Goal: Transaction & Acquisition: Purchase product/service

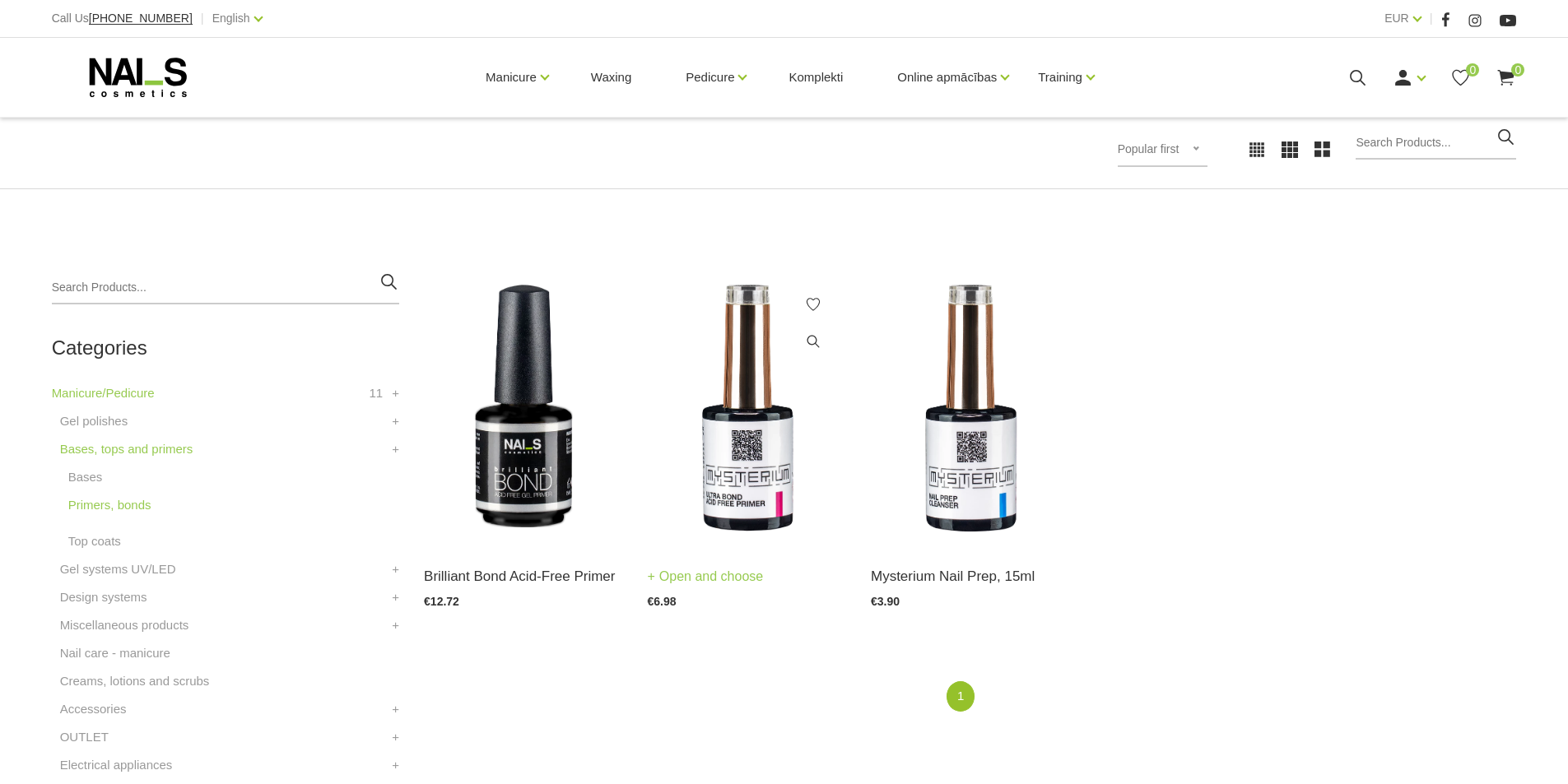
scroll to position [247, 0]
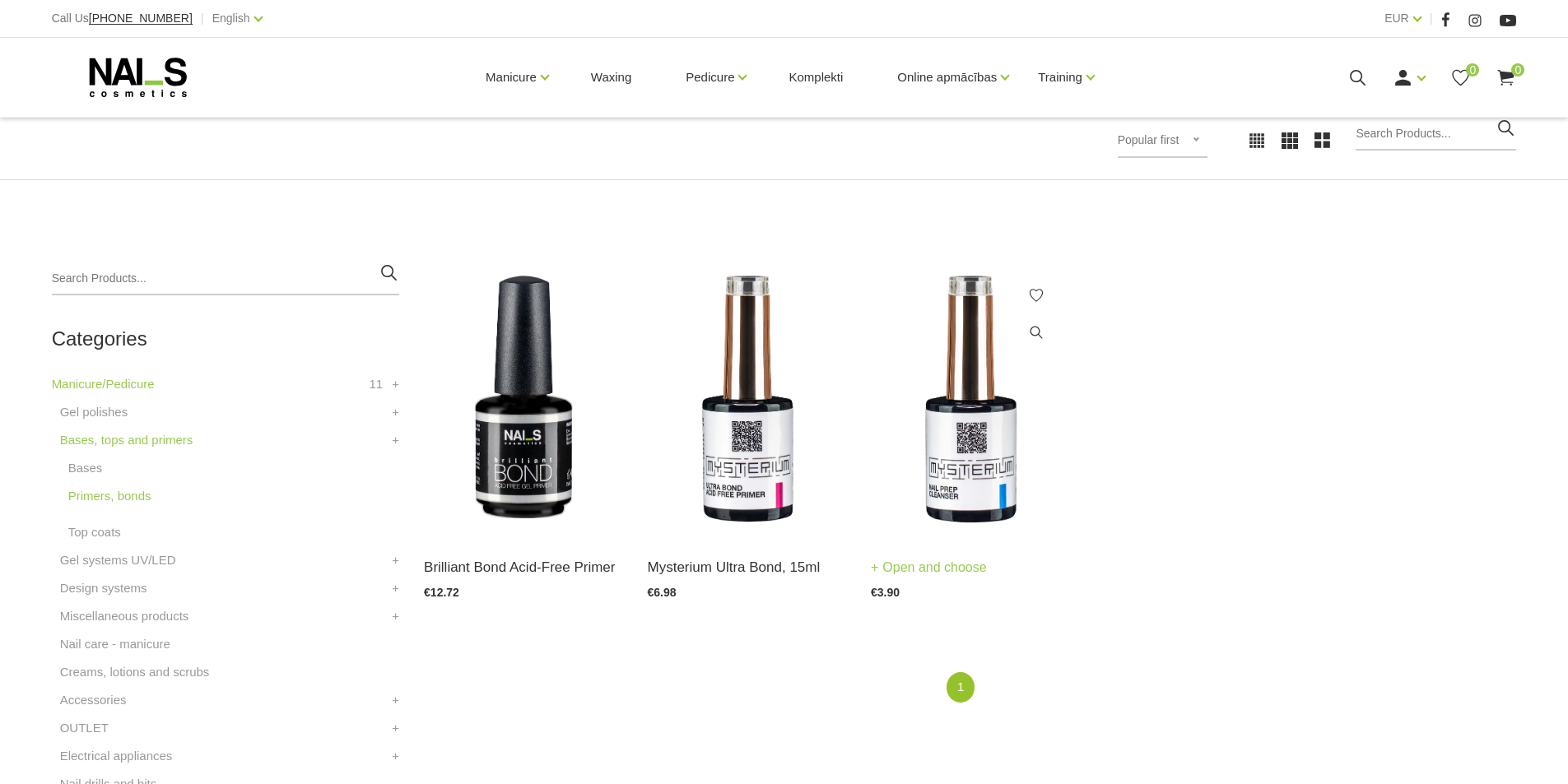
click at [974, 573] on link "Open and choose" at bounding box center [928, 567] width 116 height 23
click at [724, 465] on img at bounding box center [747, 399] width 198 height 273
click at [91, 472] on link "Bases" at bounding box center [85, 468] width 34 height 20
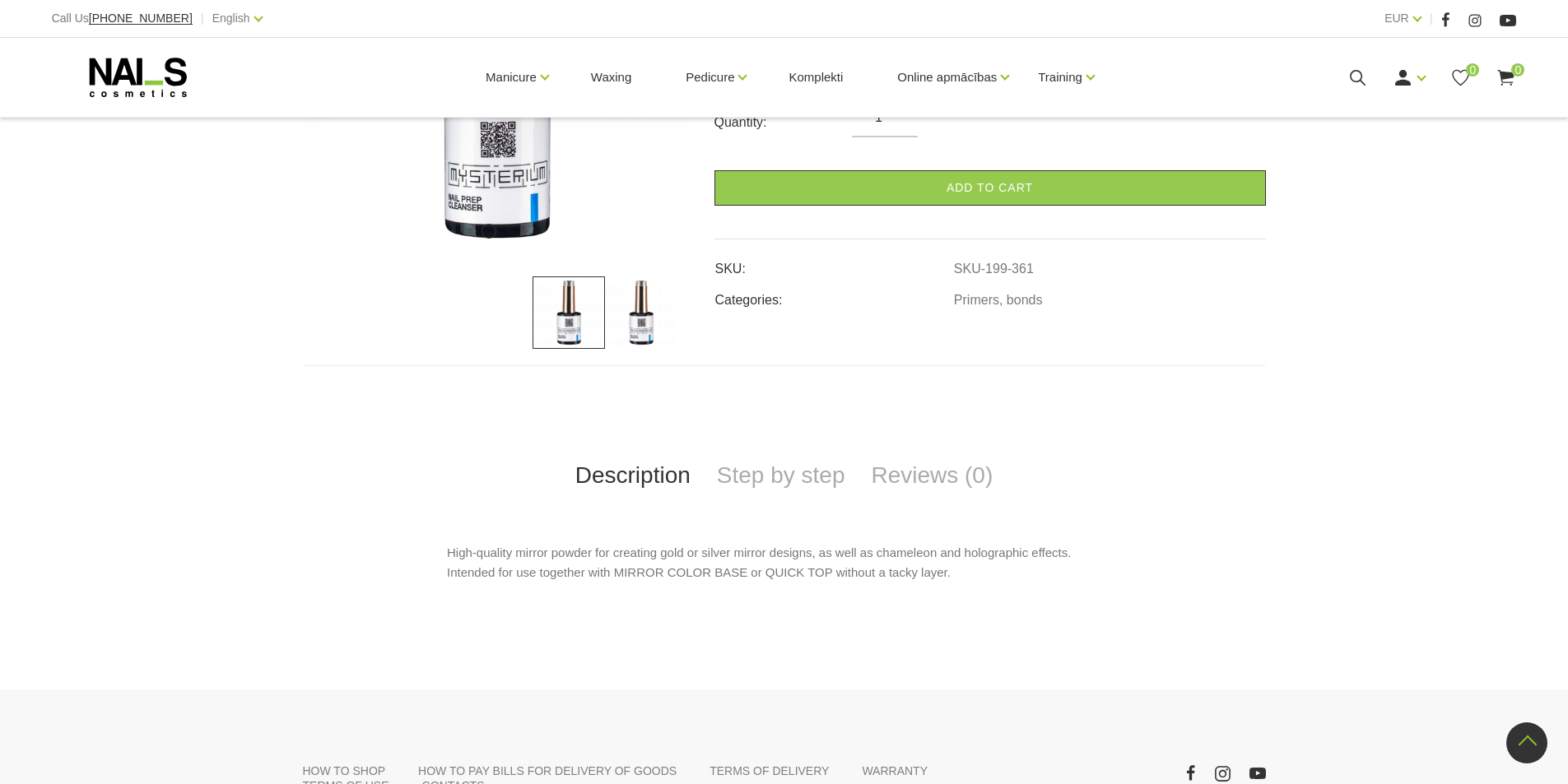
scroll to position [82, 0]
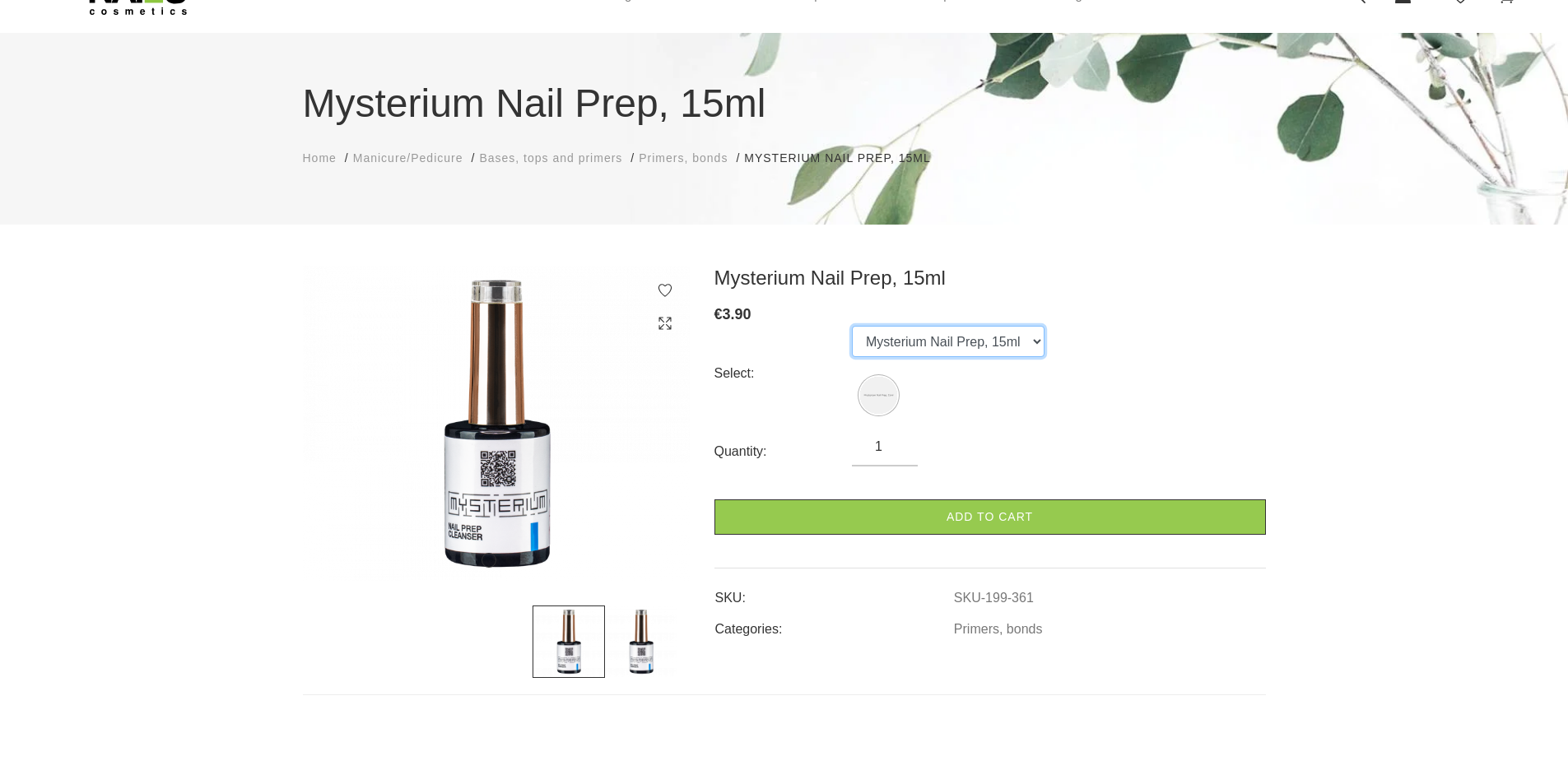
click at [955, 330] on select "Mysterium Nail Prep, 15ml" at bounding box center [947, 341] width 192 height 31
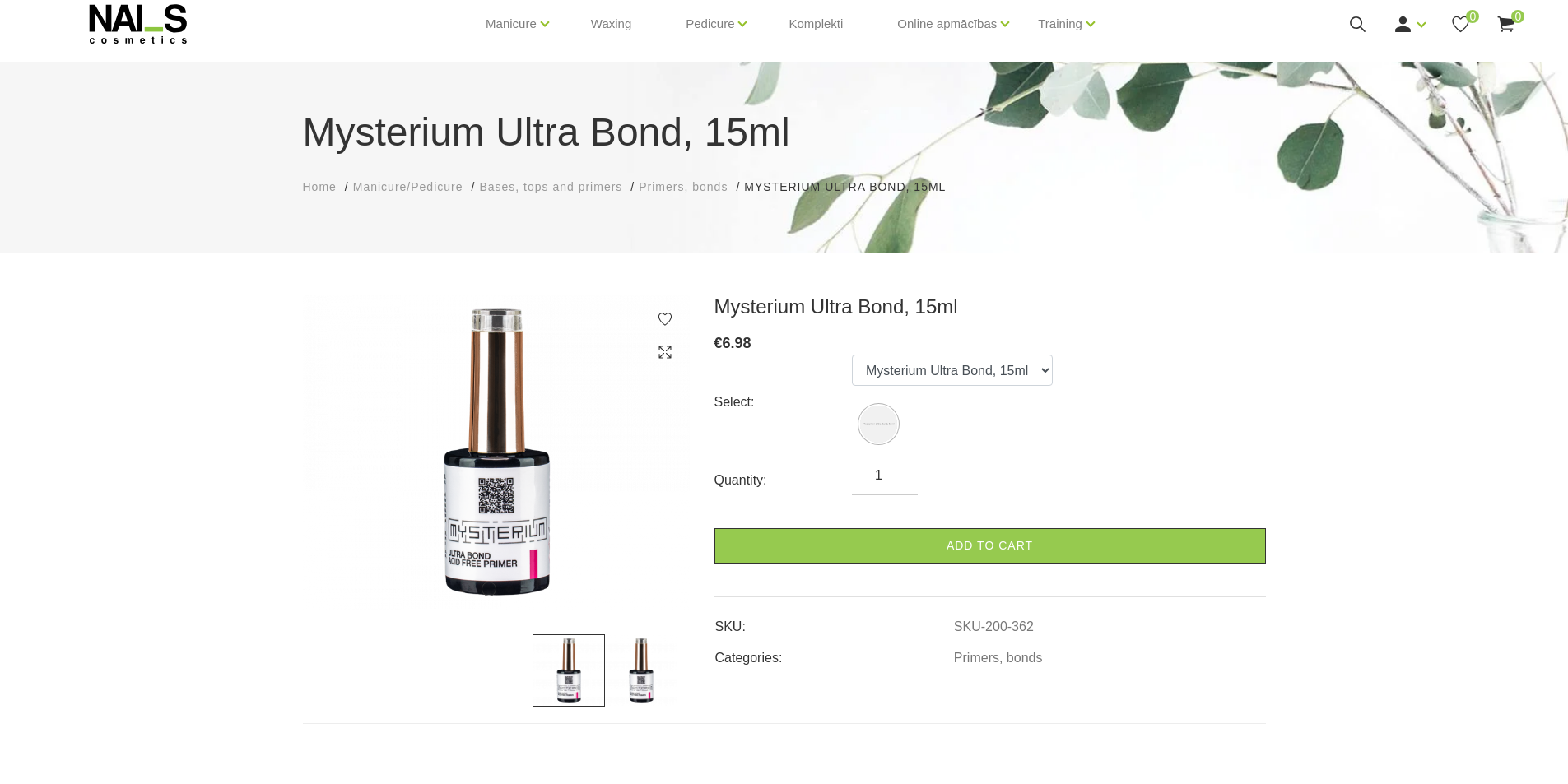
scroll to position [82, 0]
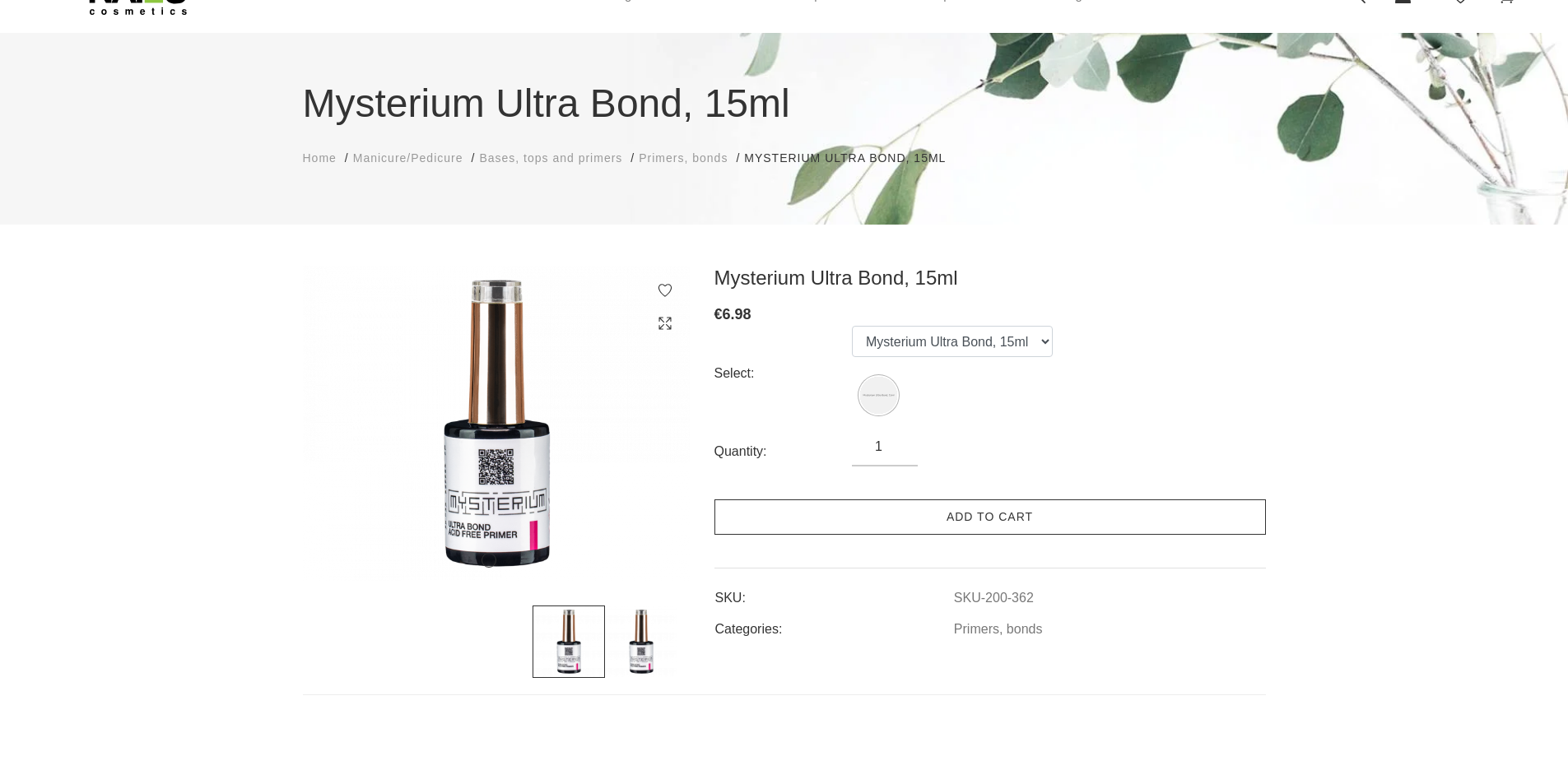
click at [924, 523] on link "Add to cart" at bounding box center [990, 516] width 551 height 35
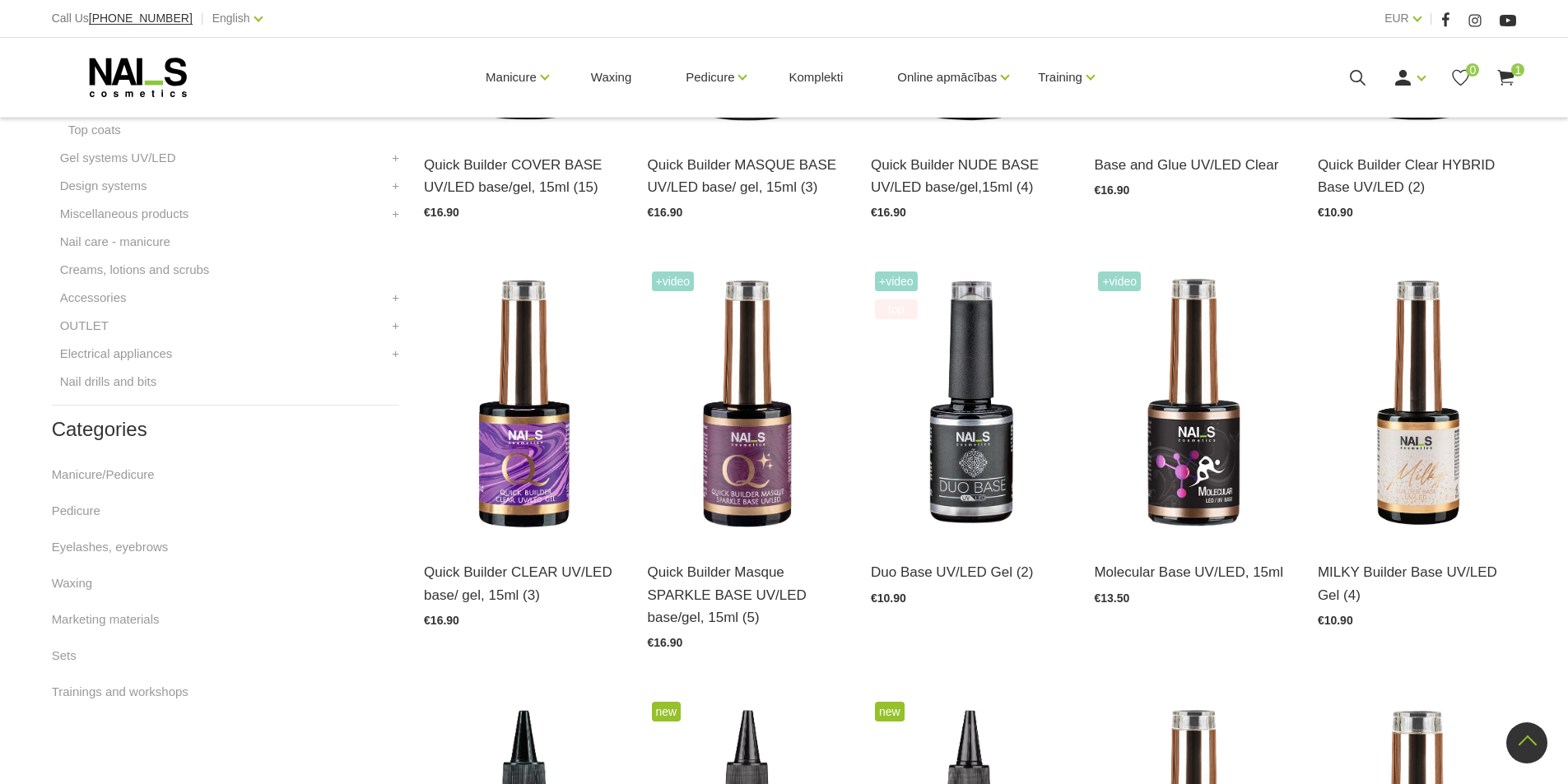
scroll to position [658, 0]
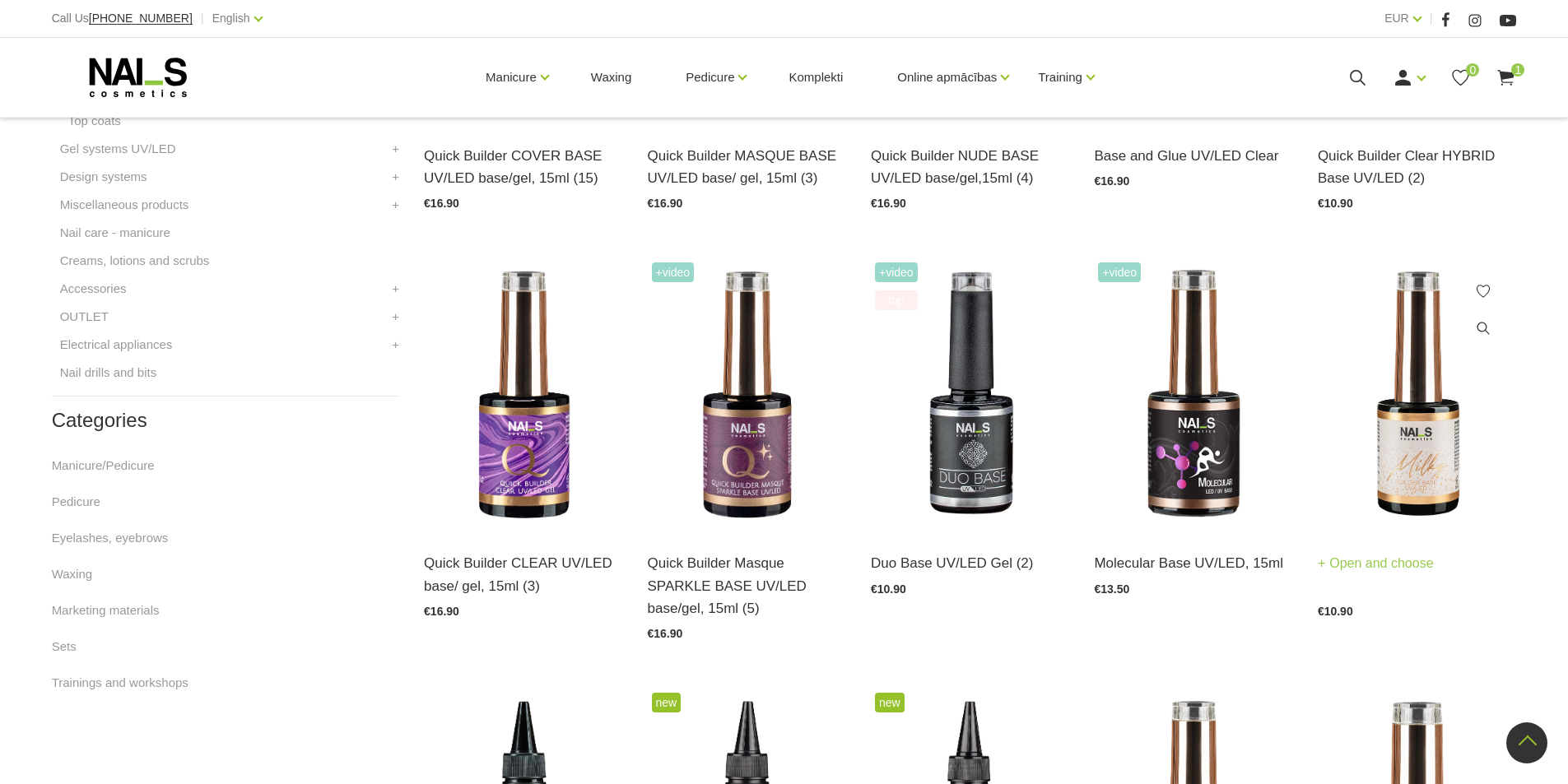
click at [1360, 560] on link "Open and choose" at bounding box center [1376, 563] width 116 height 23
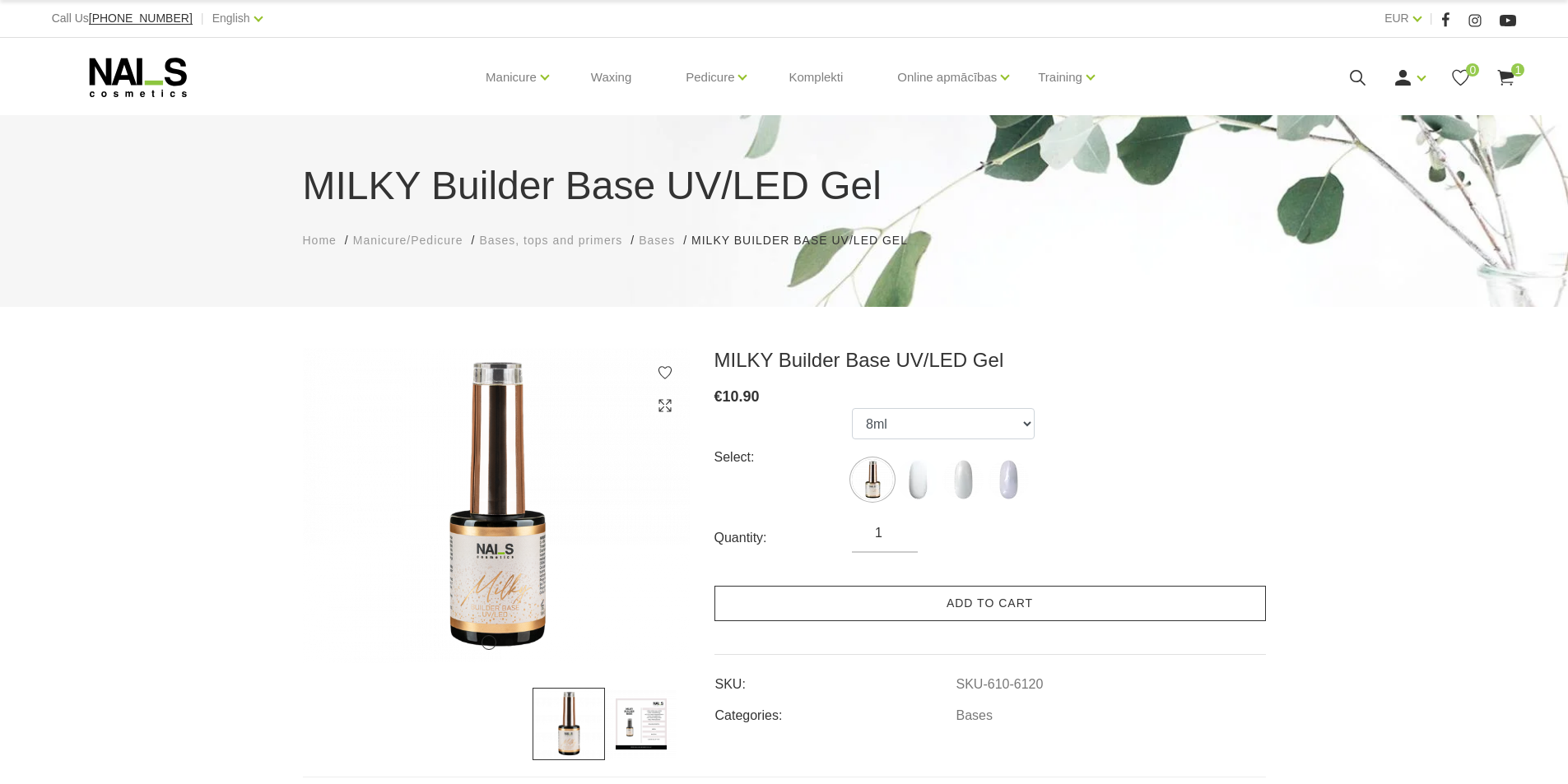
click at [965, 591] on link "Add to cart" at bounding box center [990, 602] width 551 height 35
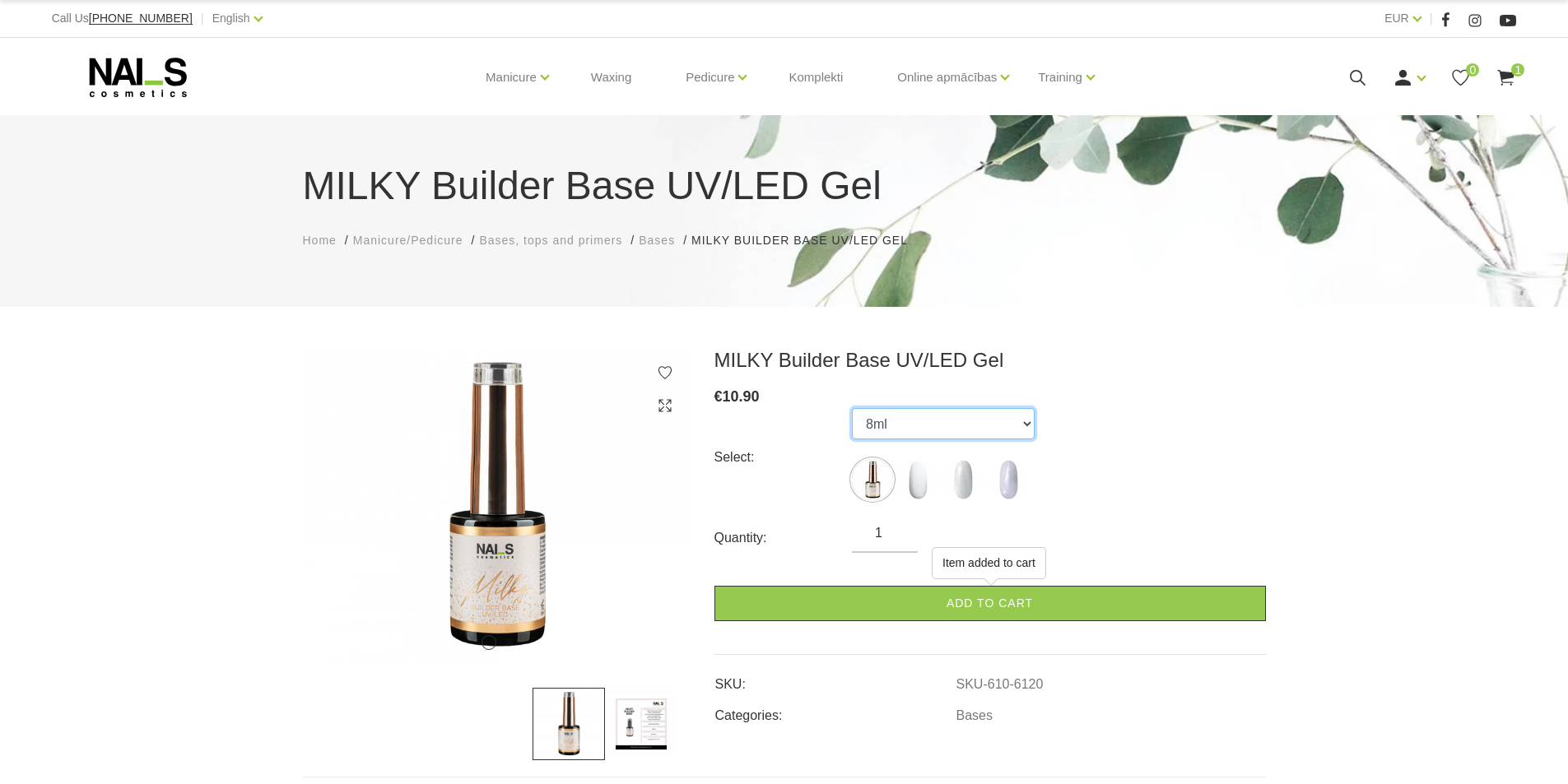
click at [926, 422] on select "8ml 15ml GOLDEN STAR, 15ml LAVENDER FROST, 15ml" at bounding box center [943, 423] width 183 height 31
click at [852, 408] on select "8ml 15ml GOLDEN STAR, 15ml LAVENDER FROST, 15ml" at bounding box center [943, 423] width 183 height 31
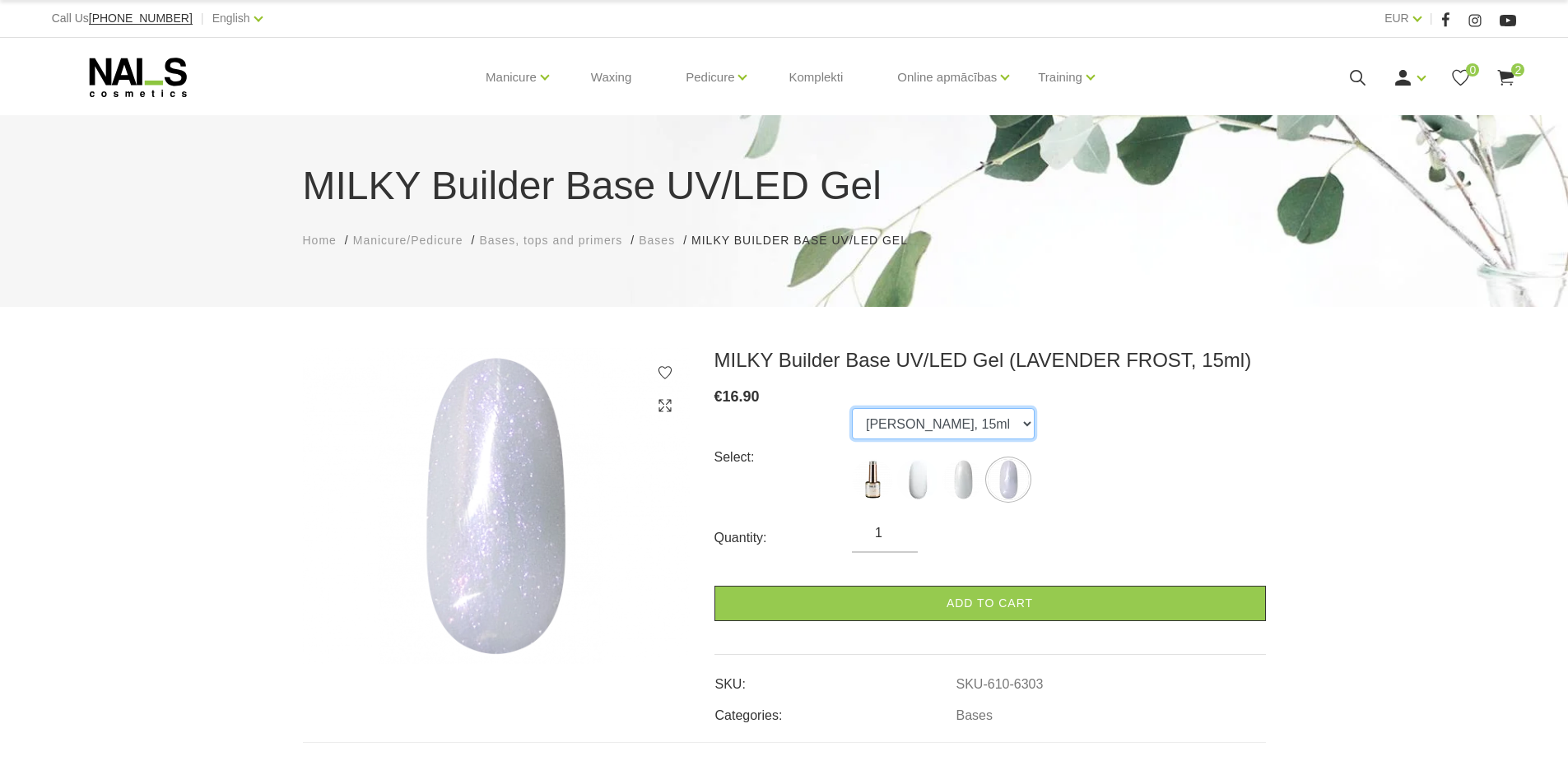
click at [935, 430] on select "8ml 15ml GOLDEN STAR, 15ml LAVENDER FROST, 15ml" at bounding box center [943, 423] width 183 height 31
click at [852, 408] on select "8ml 15ml GOLDEN STAR, 15ml LAVENDER FROST, 15ml" at bounding box center [943, 423] width 183 height 31
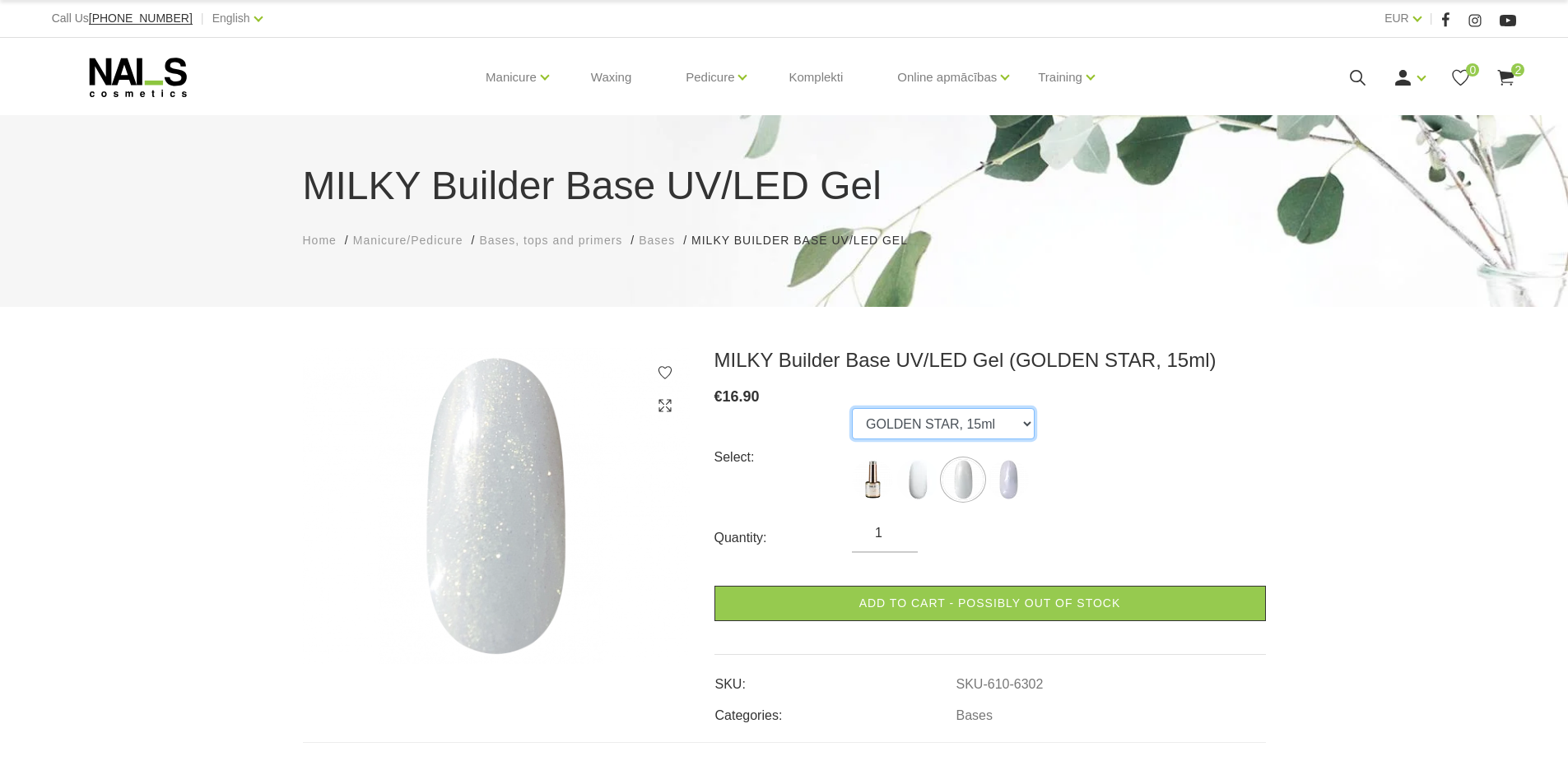
drag, startPoint x: 942, startPoint y: 424, endPoint x: 940, endPoint y: 438, distance: 14.1
click at [942, 424] on select "8ml 15ml GOLDEN STAR, 15ml LAVENDER FROST, 15ml" at bounding box center [943, 423] width 183 height 31
select select "6119"
click at [852, 408] on select "8ml 15ml GOLDEN STAR, 15ml LAVENDER FROST, 15ml" at bounding box center [943, 423] width 183 height 31
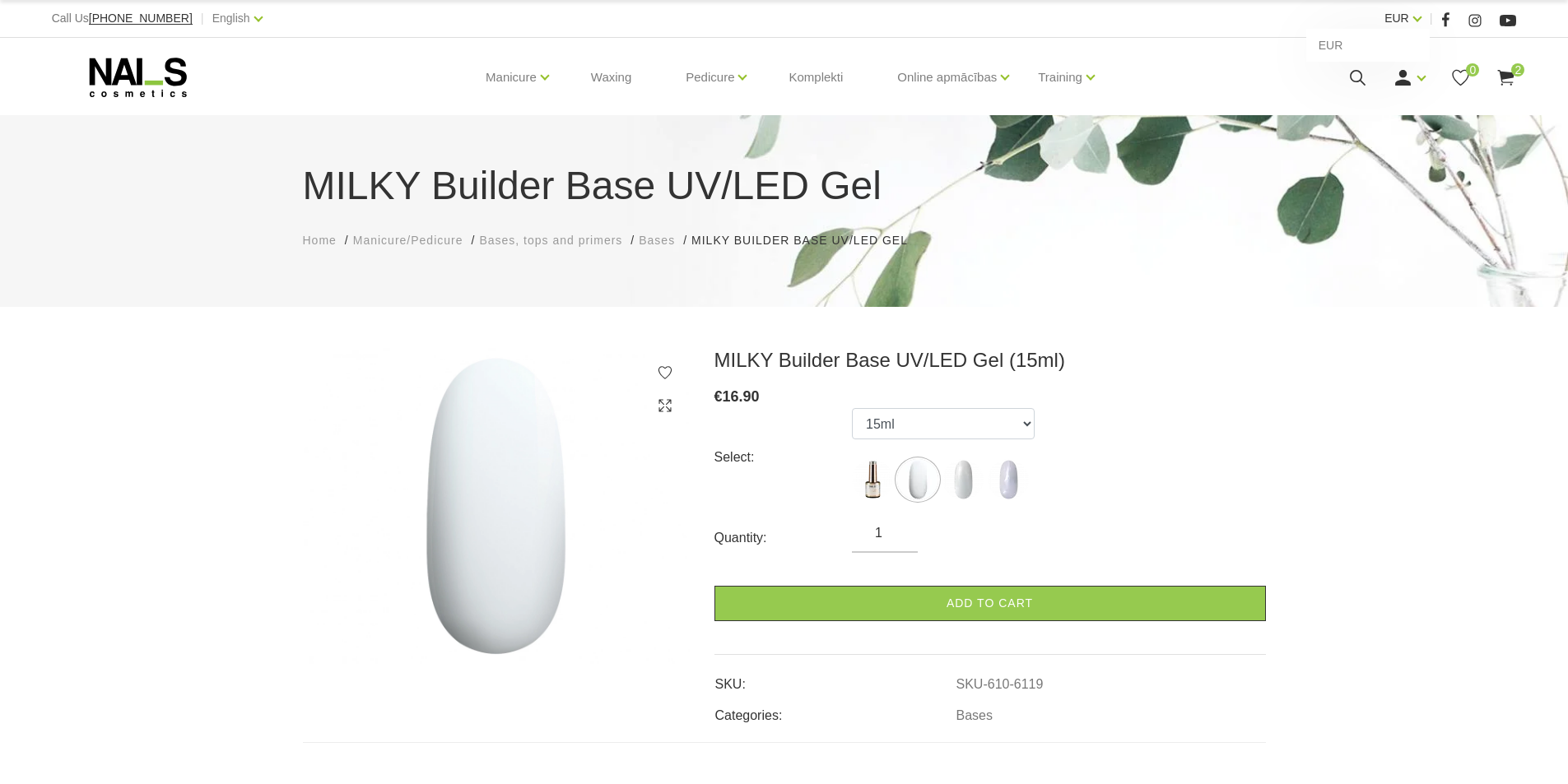
click at [1409, 14] on link "EUR" at bounding box center [1397, 18] width 25 height 20
click at [212, 16] on link "English" at bounding box center [231, 18] width 38 height 20
click at [164, 40] on link "Latviešu" at bounding box center [208, 45] width 123 height 33
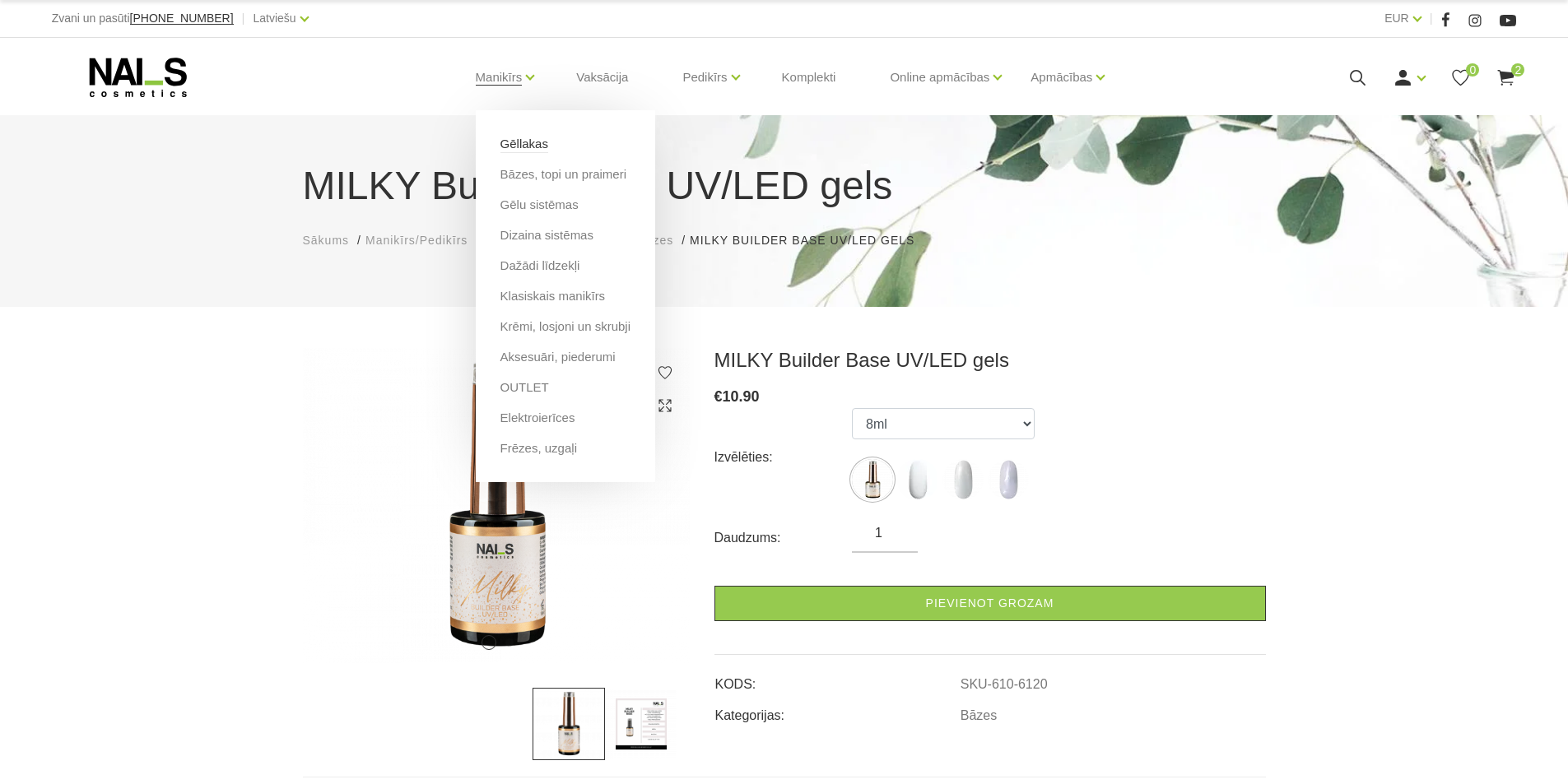
click at [524, 143] on link "Gēllakas" at bounding box center [524, 143] width 47 height 18
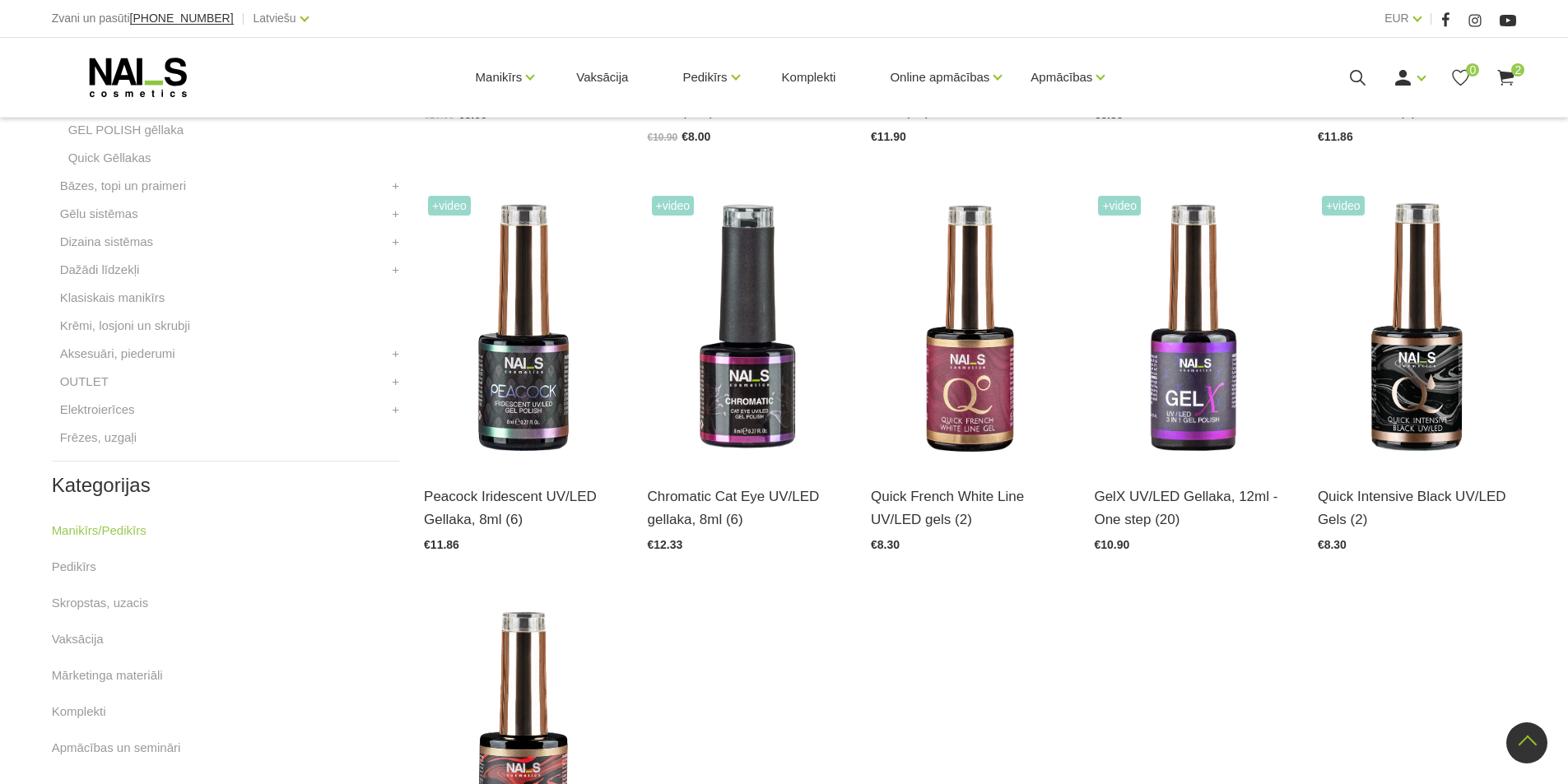
scroll to position [740, 0]
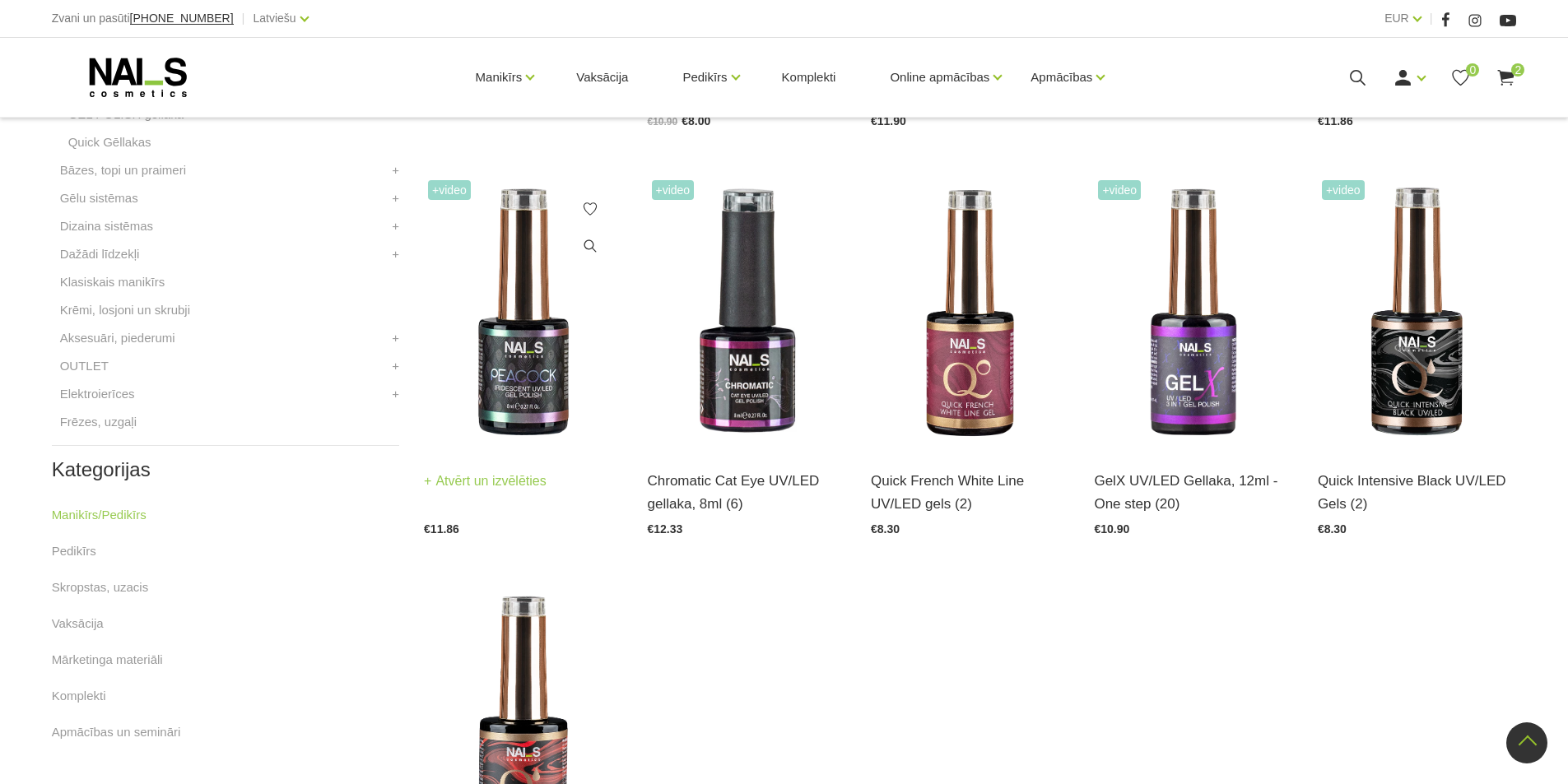
click at [479, 480] on link "Atvērt un izvēlēties" at bounding box center [484, 481] width 122 height 23
click at [1195, 377] on img at bounding box center [1192, 312] width 198 height 273
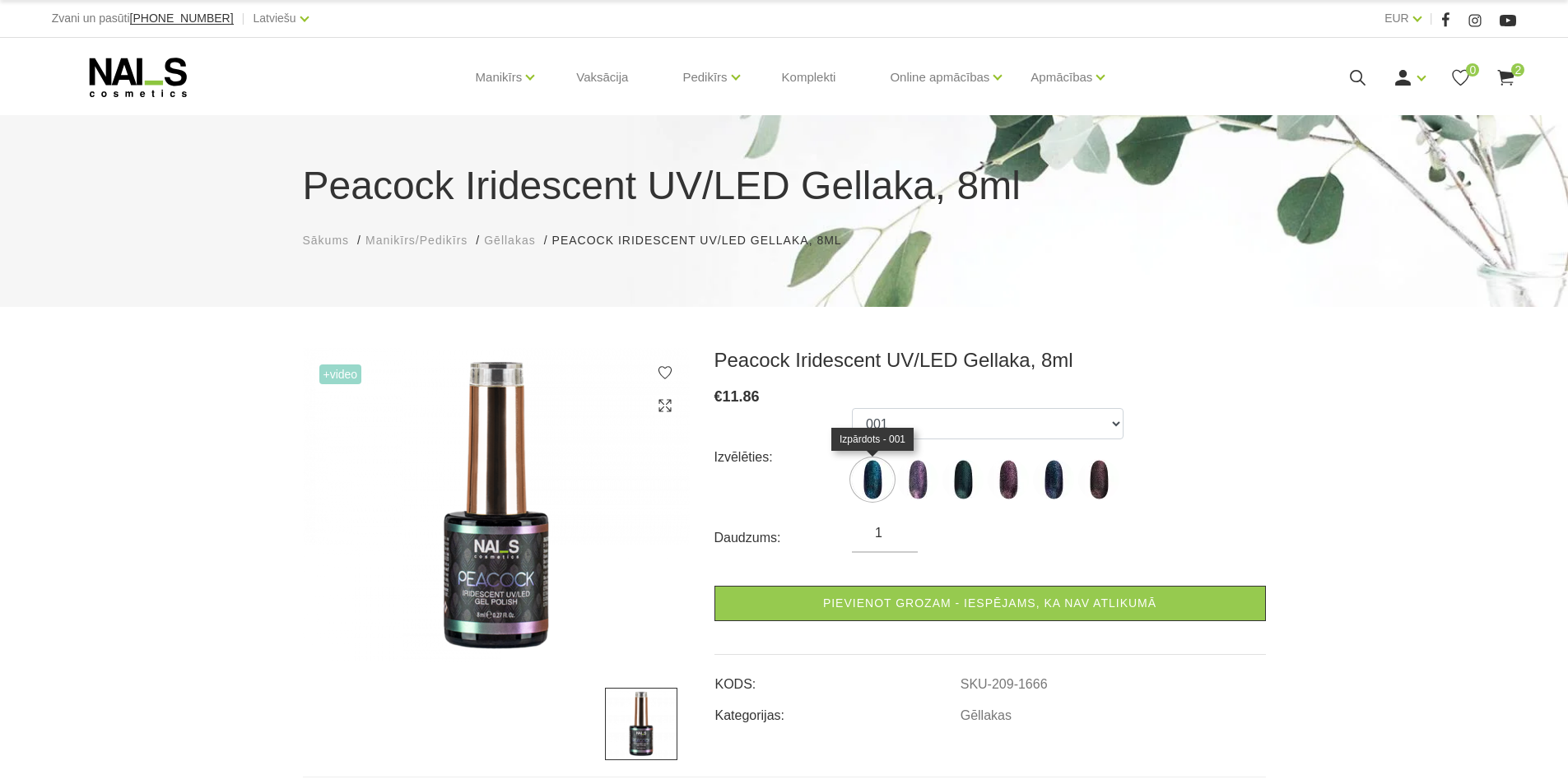
click at [867, 477] on img at bounding box center [872, 479] width 41 height 41
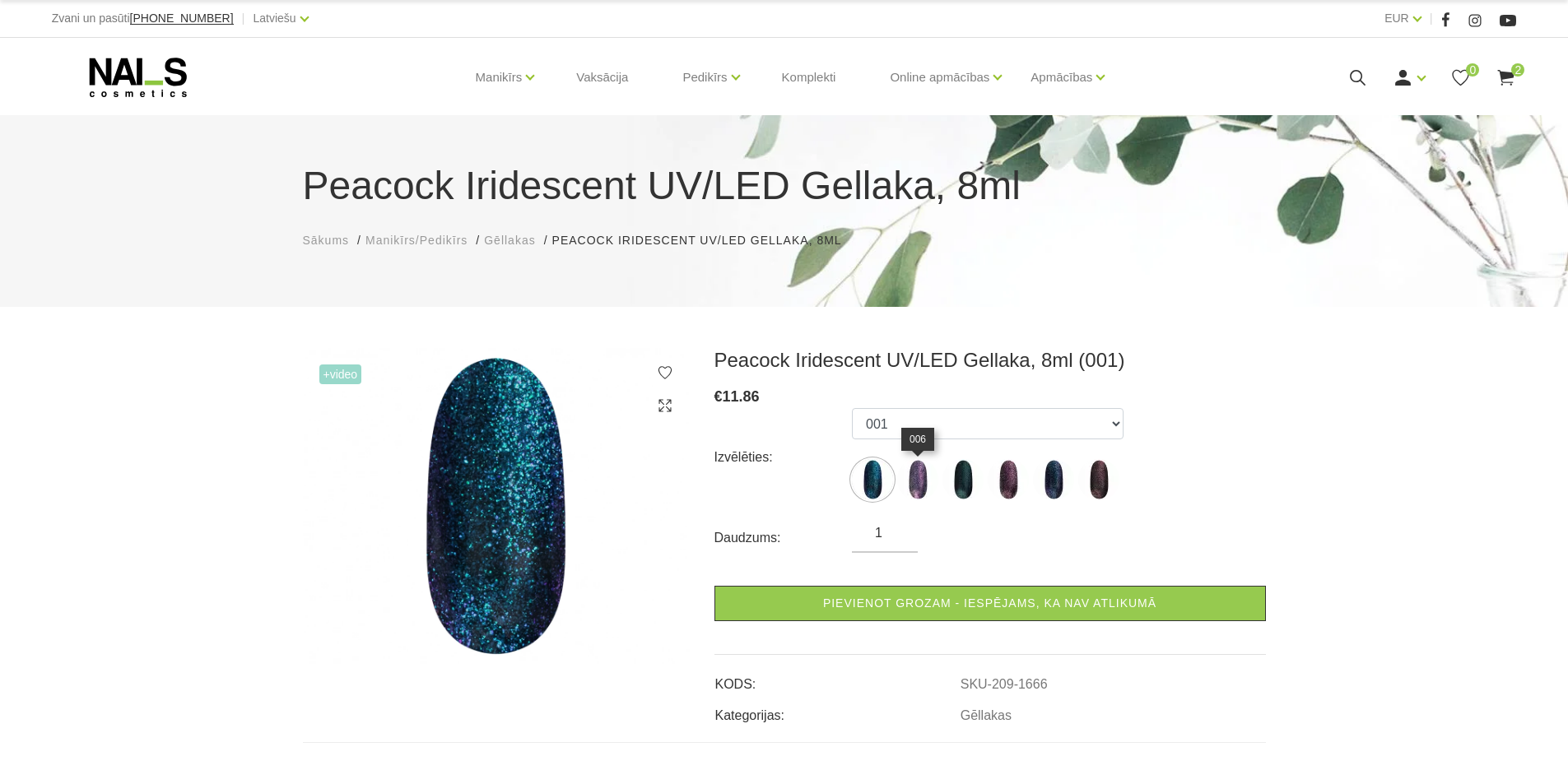
click at [926, 479] on img at bounding box center [917, 479] width 41 height 41
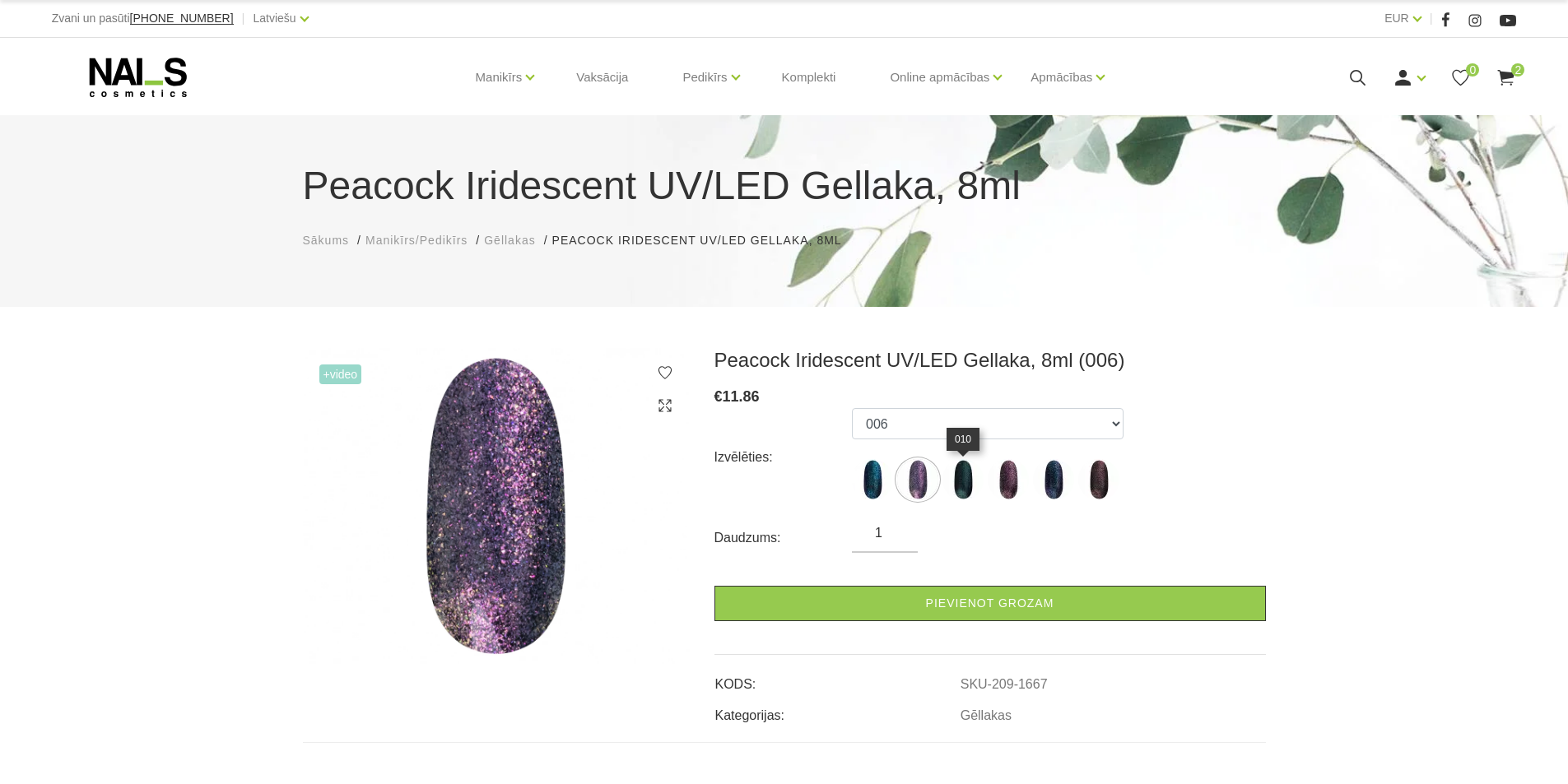
click at [967, 478] on img at bounding box center [963, 479] width 41 height 41
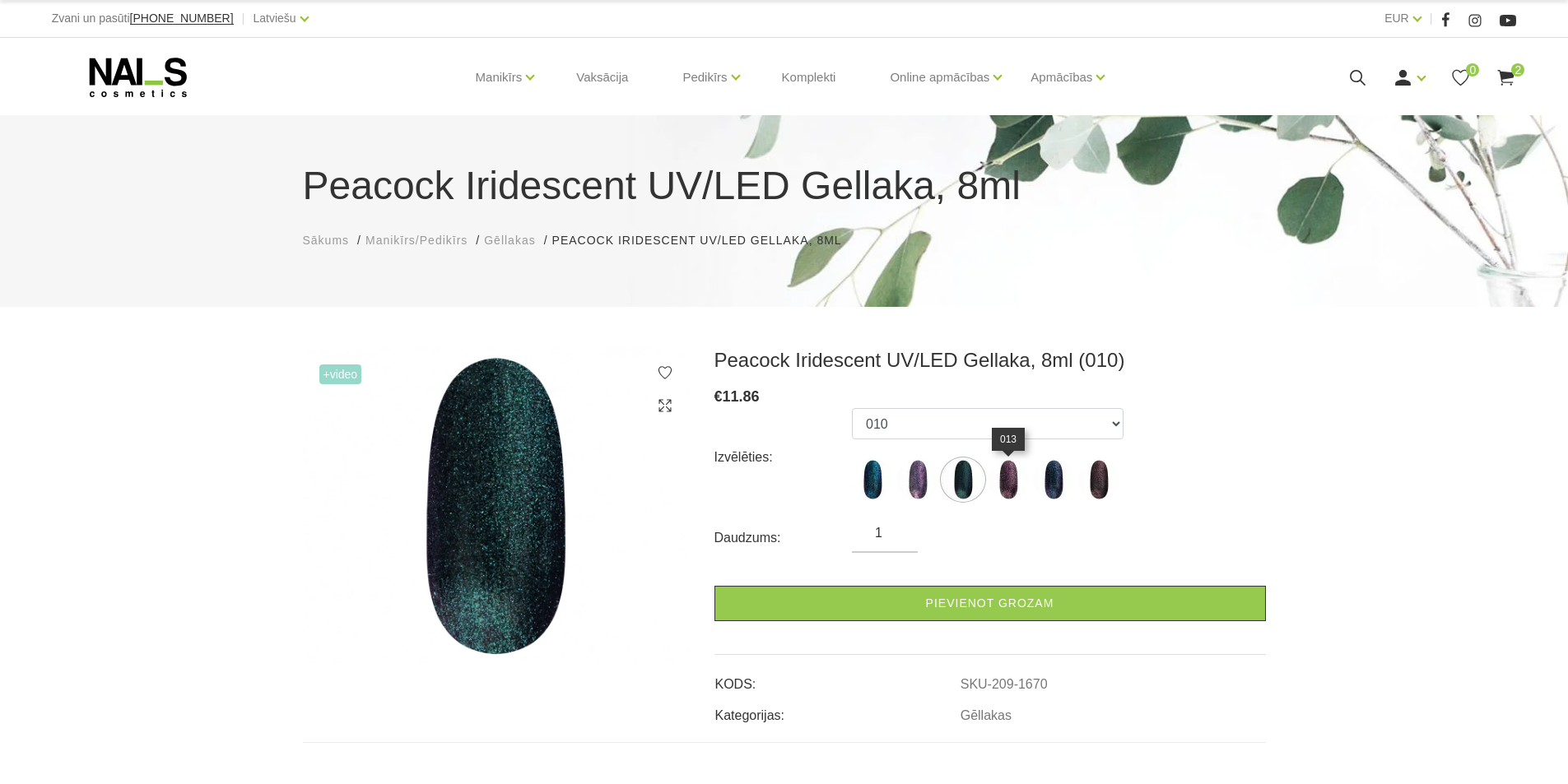
click at [1012, 479] on img at bounding box center [1007, 479] width 41 height 41
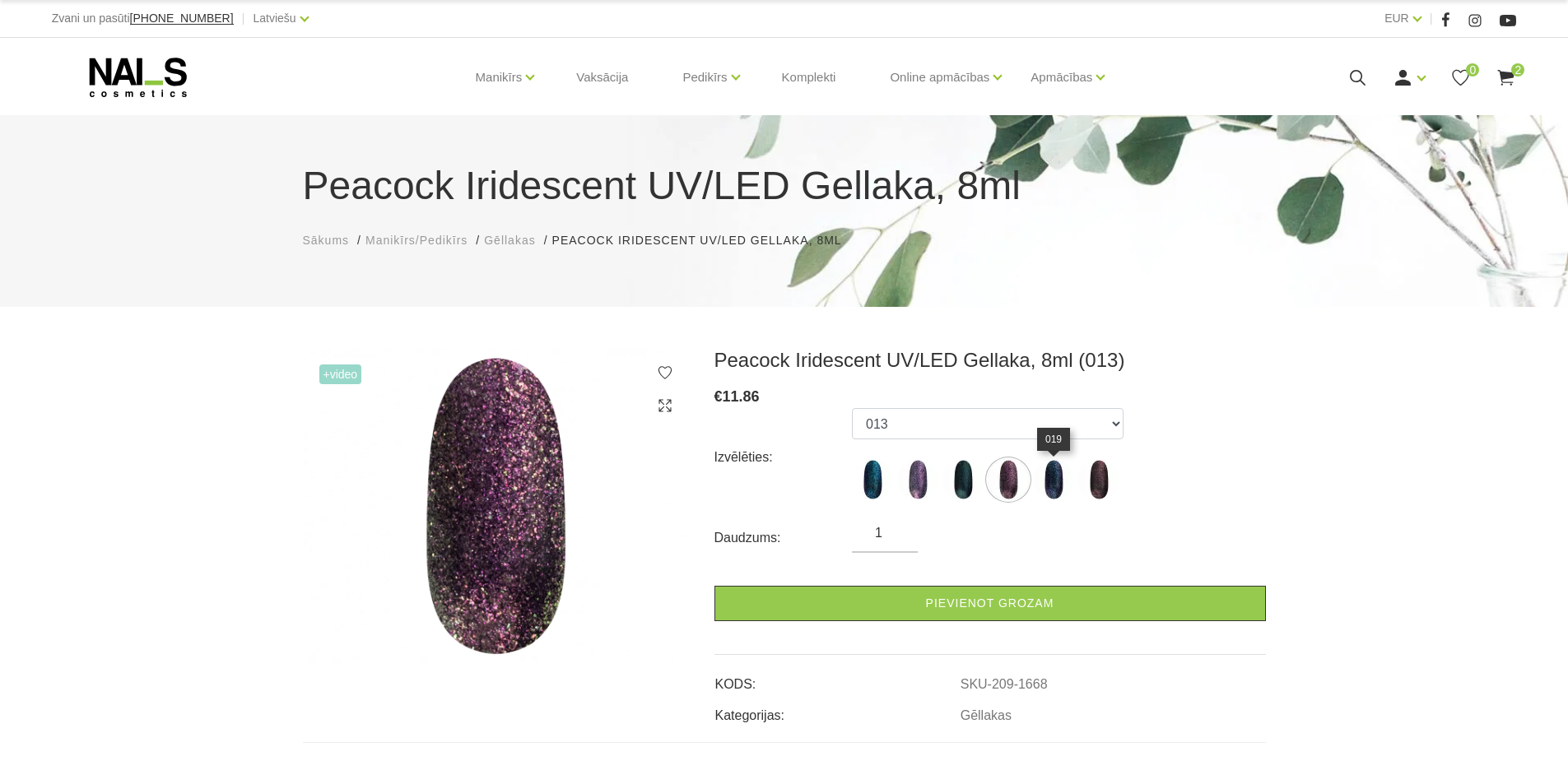
click at [1061, 484] on img at bounding box center [1053, 479] width 41 height 41
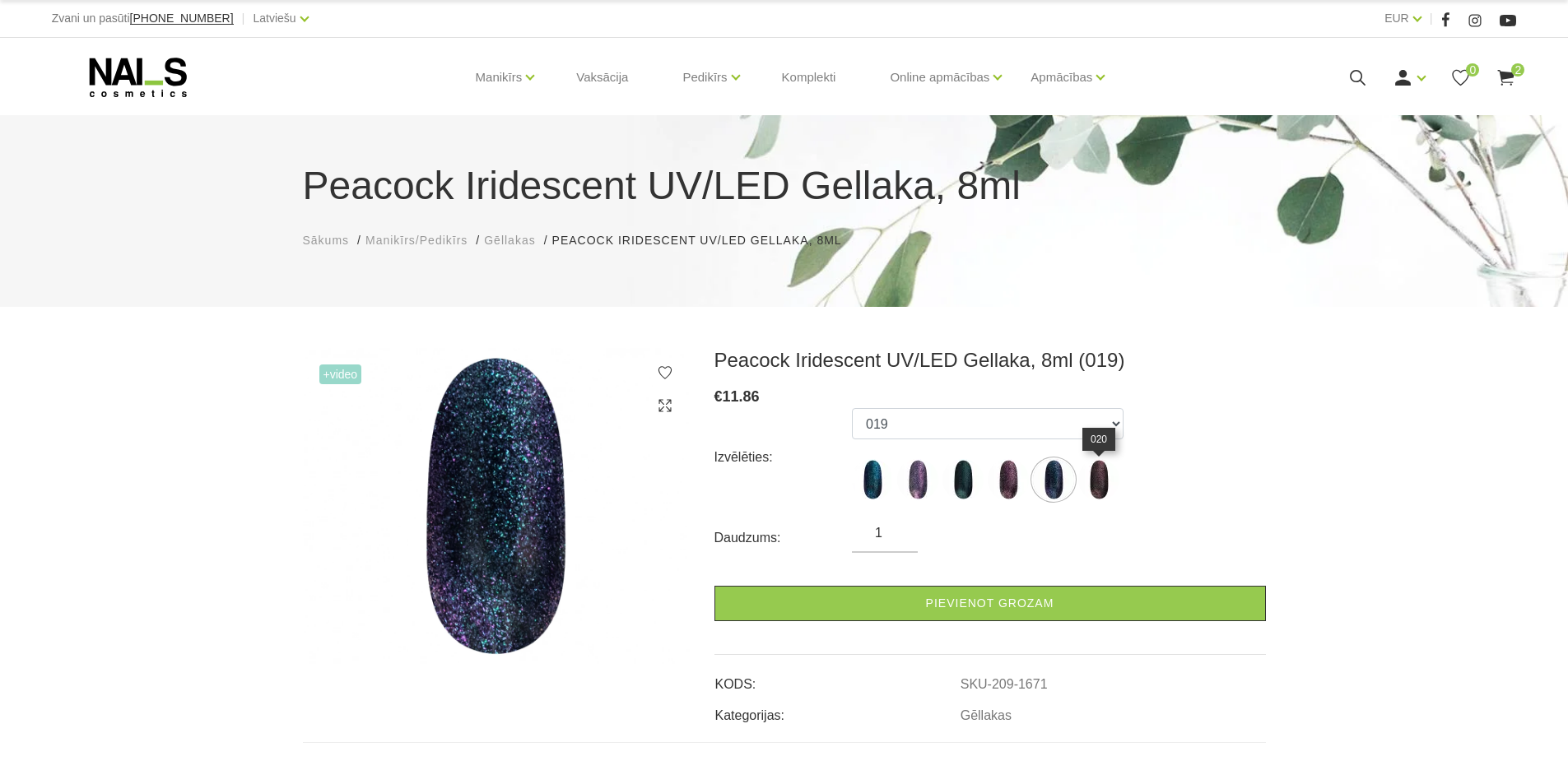
click at [1108, 487] on img at bounding box center [1098, 479] width 41 height 41
select select "1669"
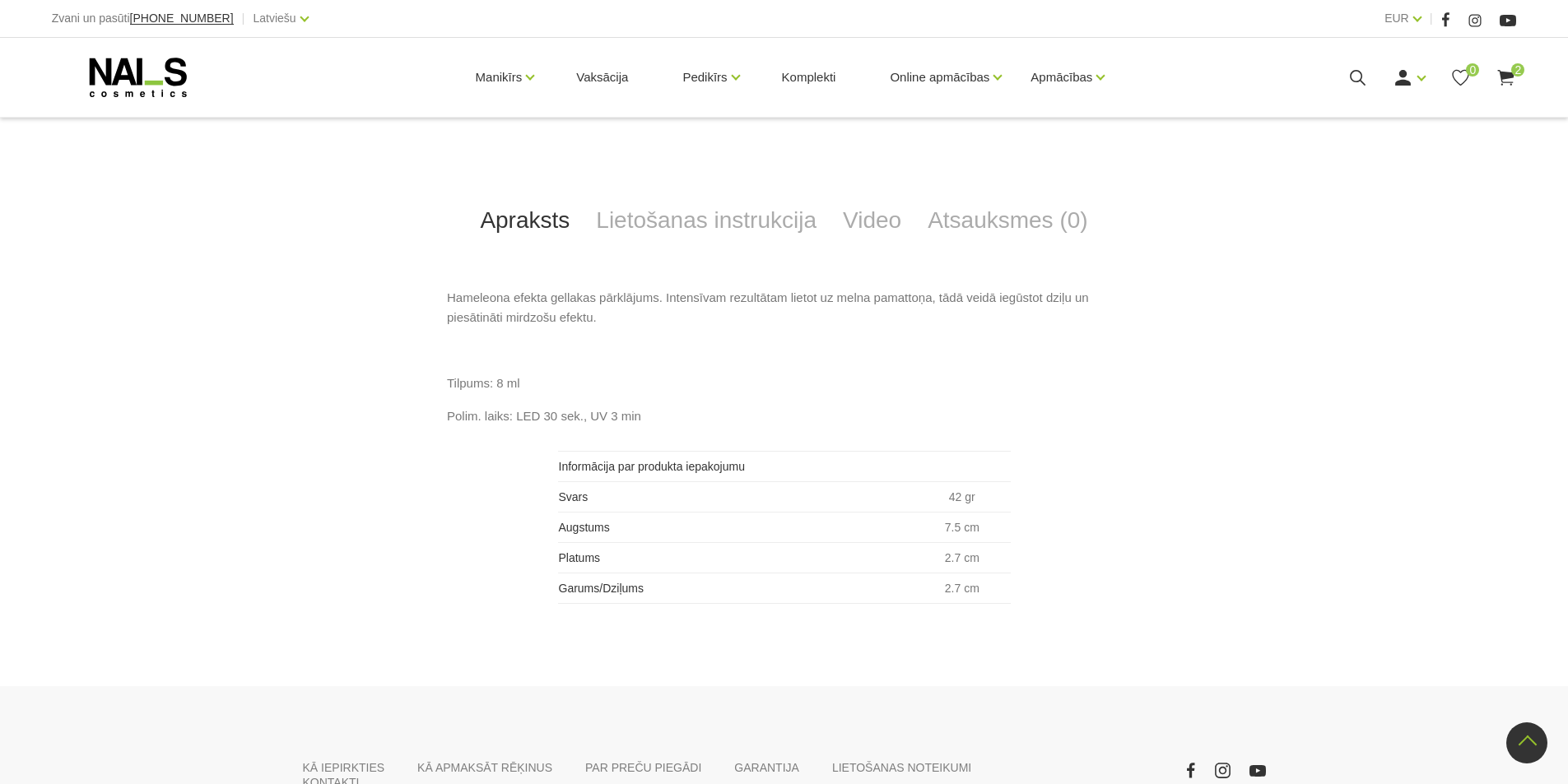
scroll to position [380, 0]
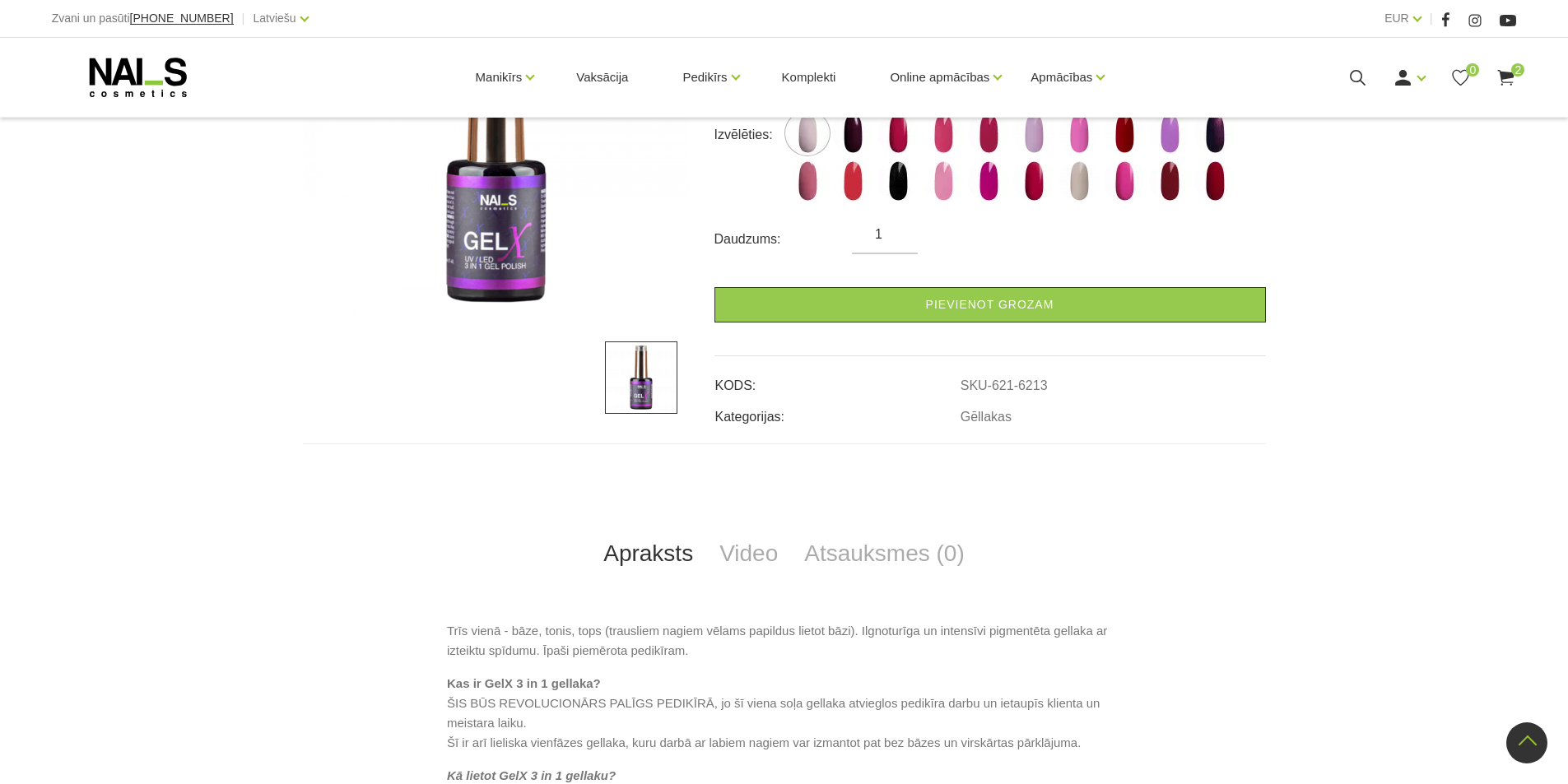
scroll to position [329, 0]
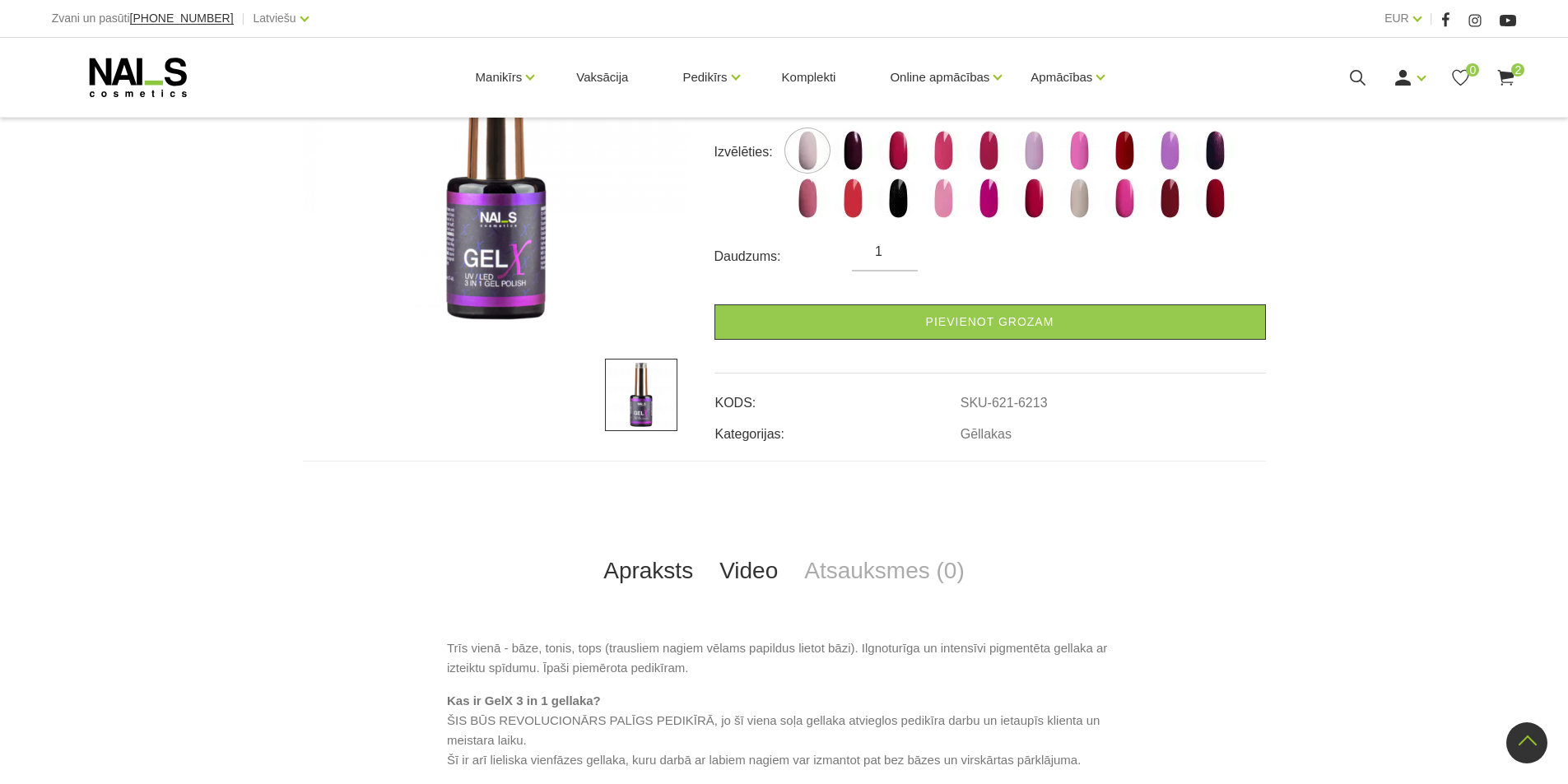
click at [755, 572] on link "Video" at bounding box center [748, 570] width 84 height 54
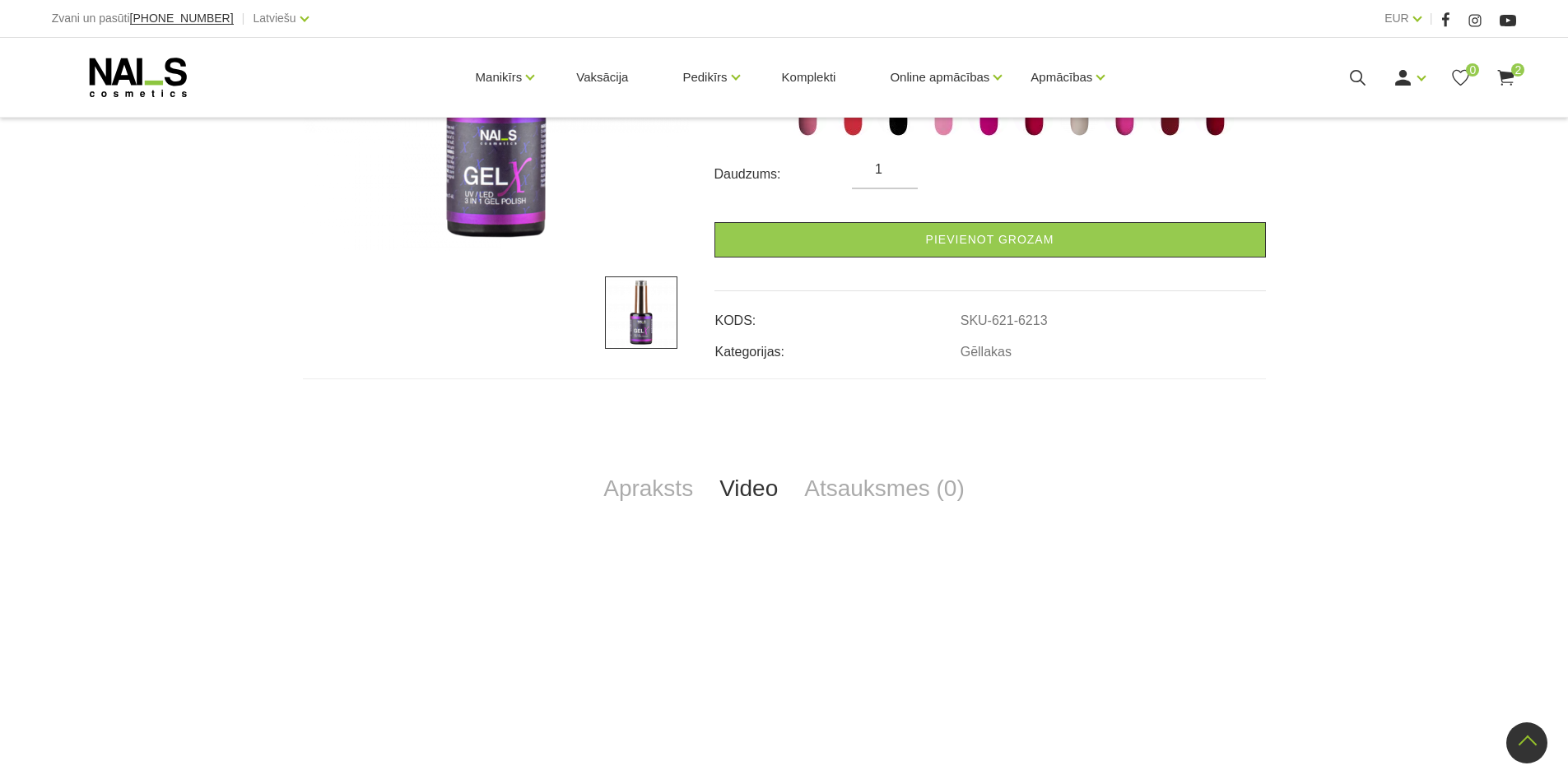
scroll to position [82, 0]
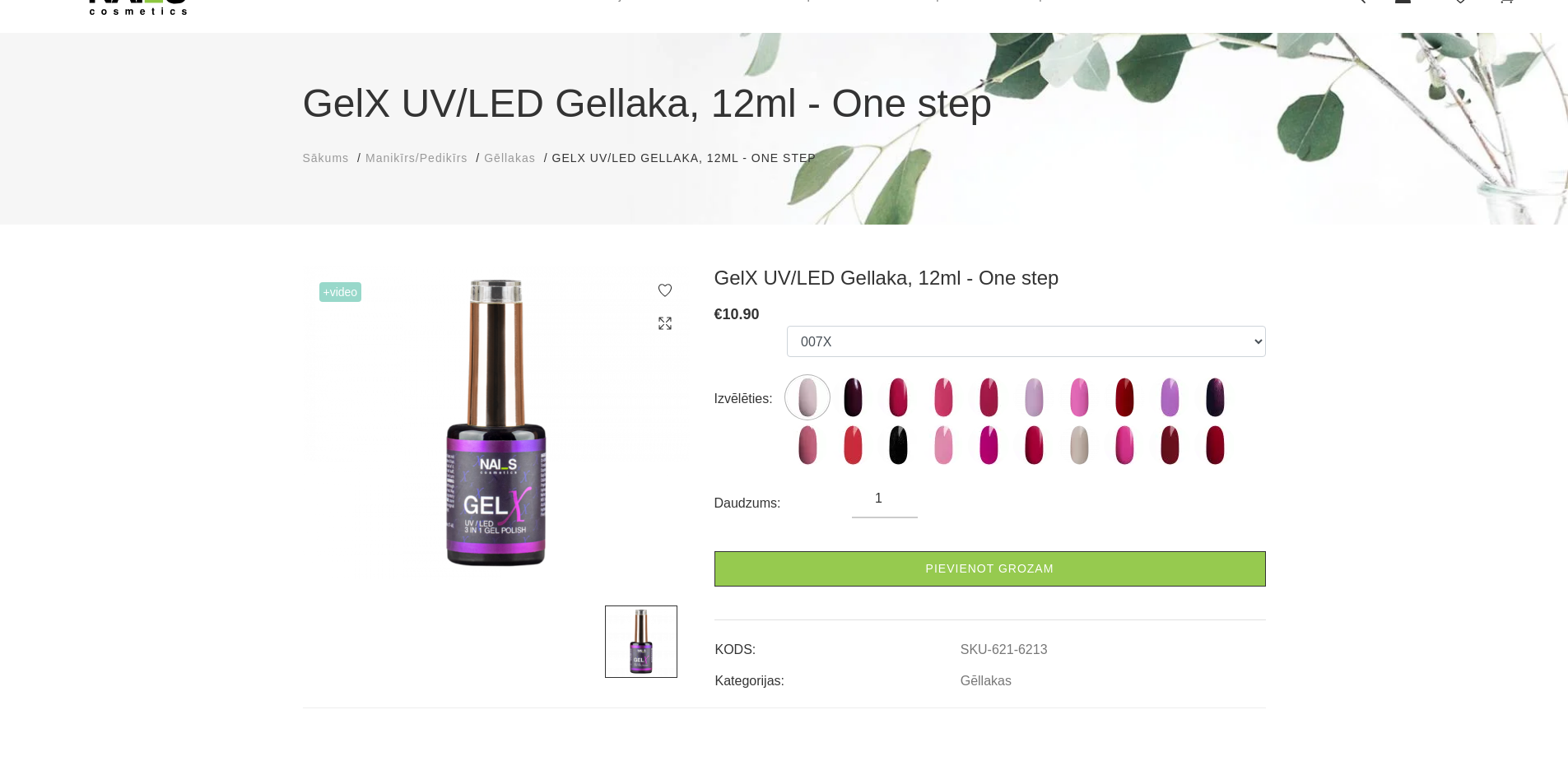
click at [910, 359] on ul "007X 023X 027X 099X 1019X 1025X 1035X 1038X 1055X 116X 127X 1695X 231X 247X 255…" at bounding box center [1025, 399] width 478 height 147
click at [842, 391] on img at bounding box center [852, 397] width 41 height 41
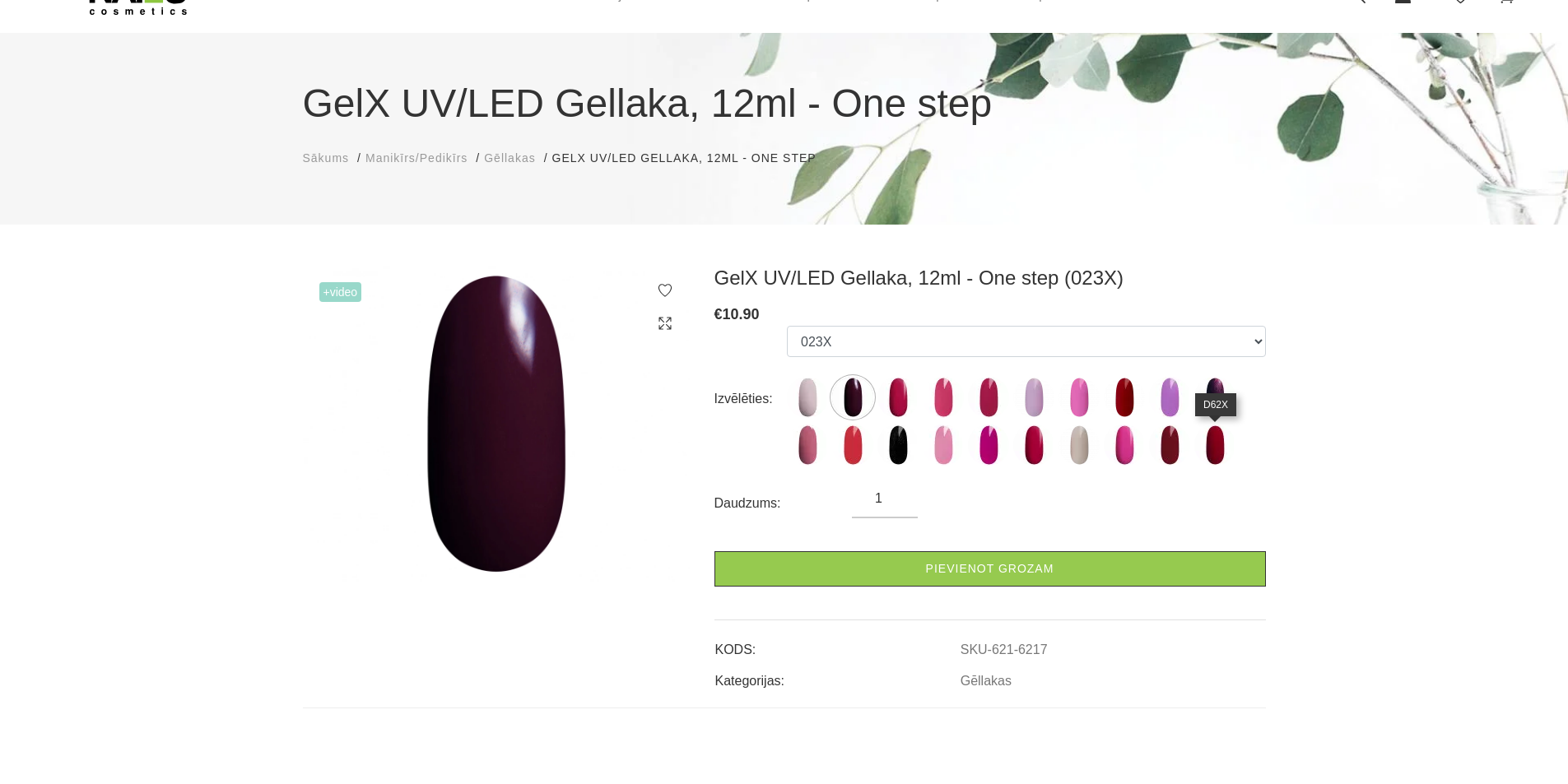
click at [1216, 454] on img at bounding box center [1214, 444] width 41 height 41
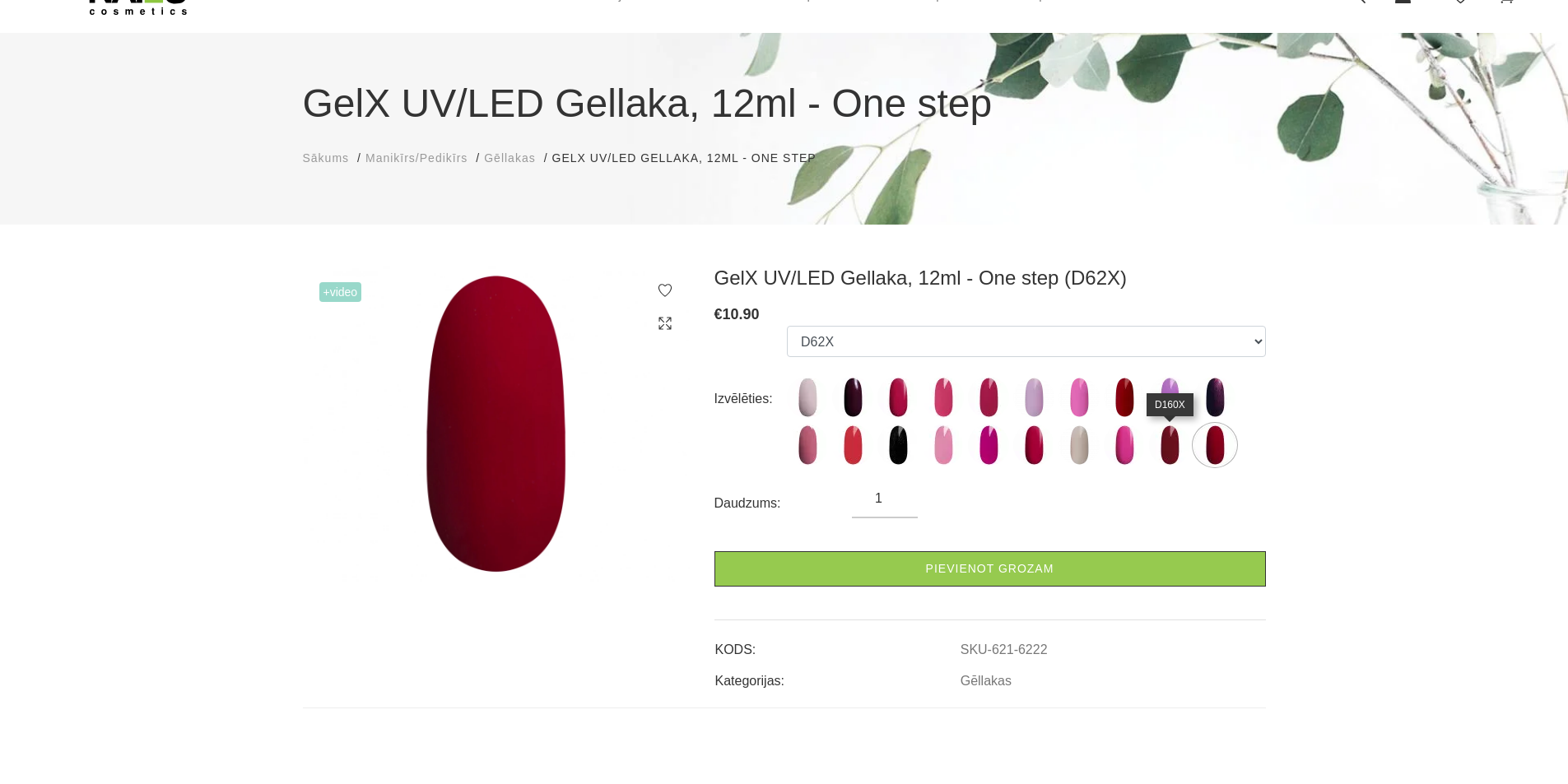
click at [1168, 435] on img at bounding box center [1169, 444] width 41 height 41
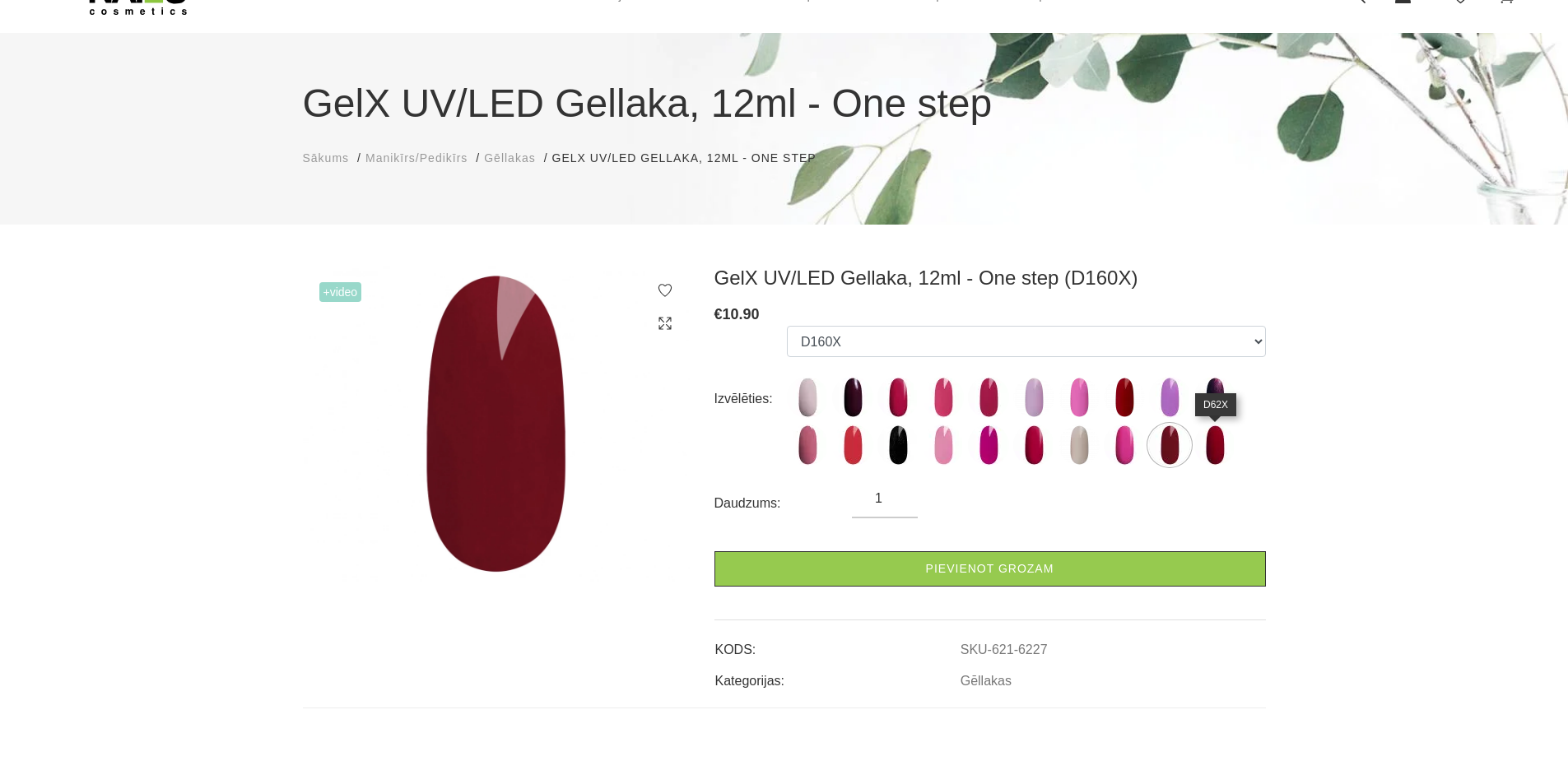
click at [1212, 447] on img at bounding box center [1214, 444] width 41 height 41
select select "6222"
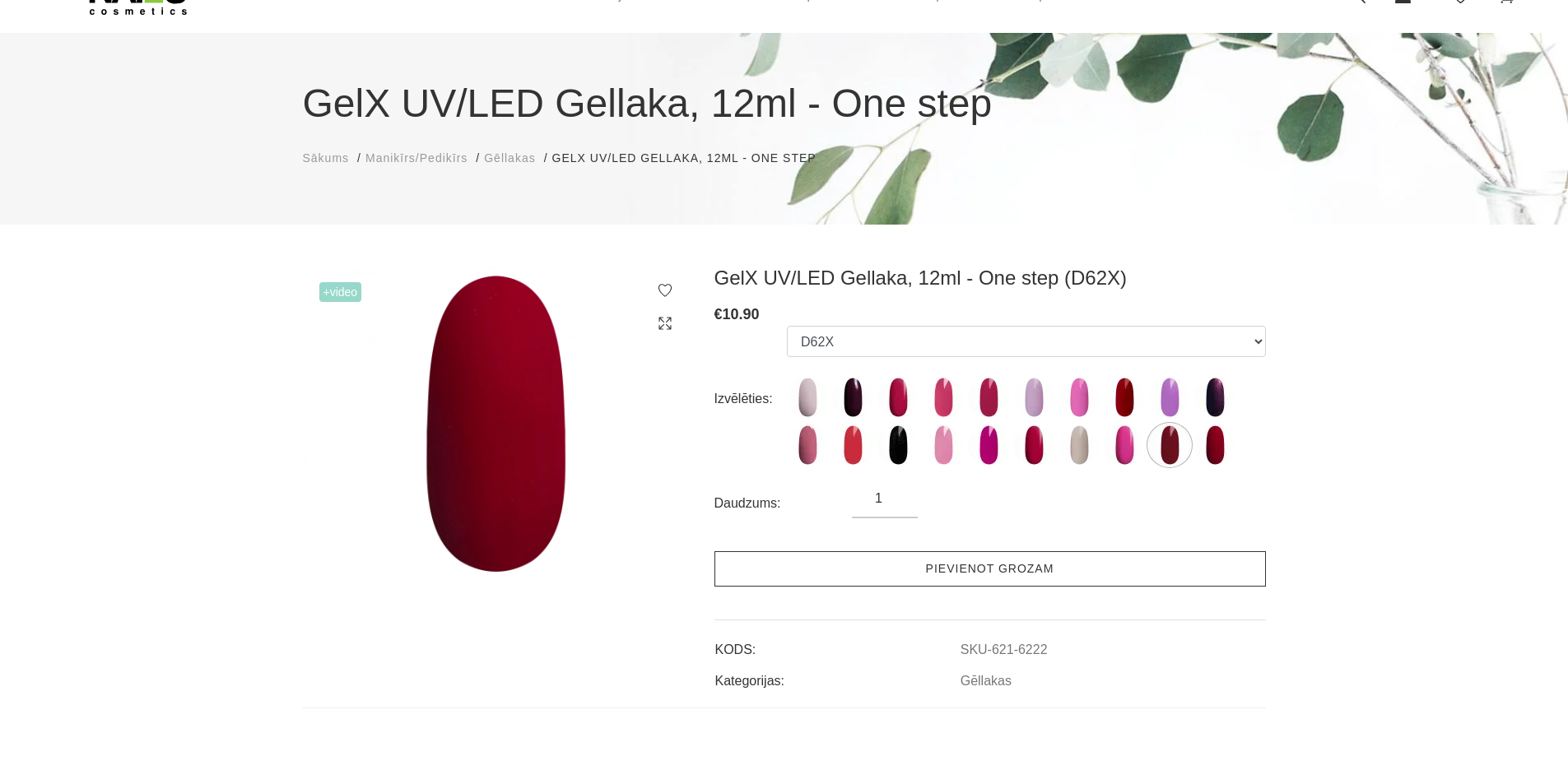
click at [1024, 566] on link "Pievienot grozam" at bounding box center [990, 568] width 551 height 35
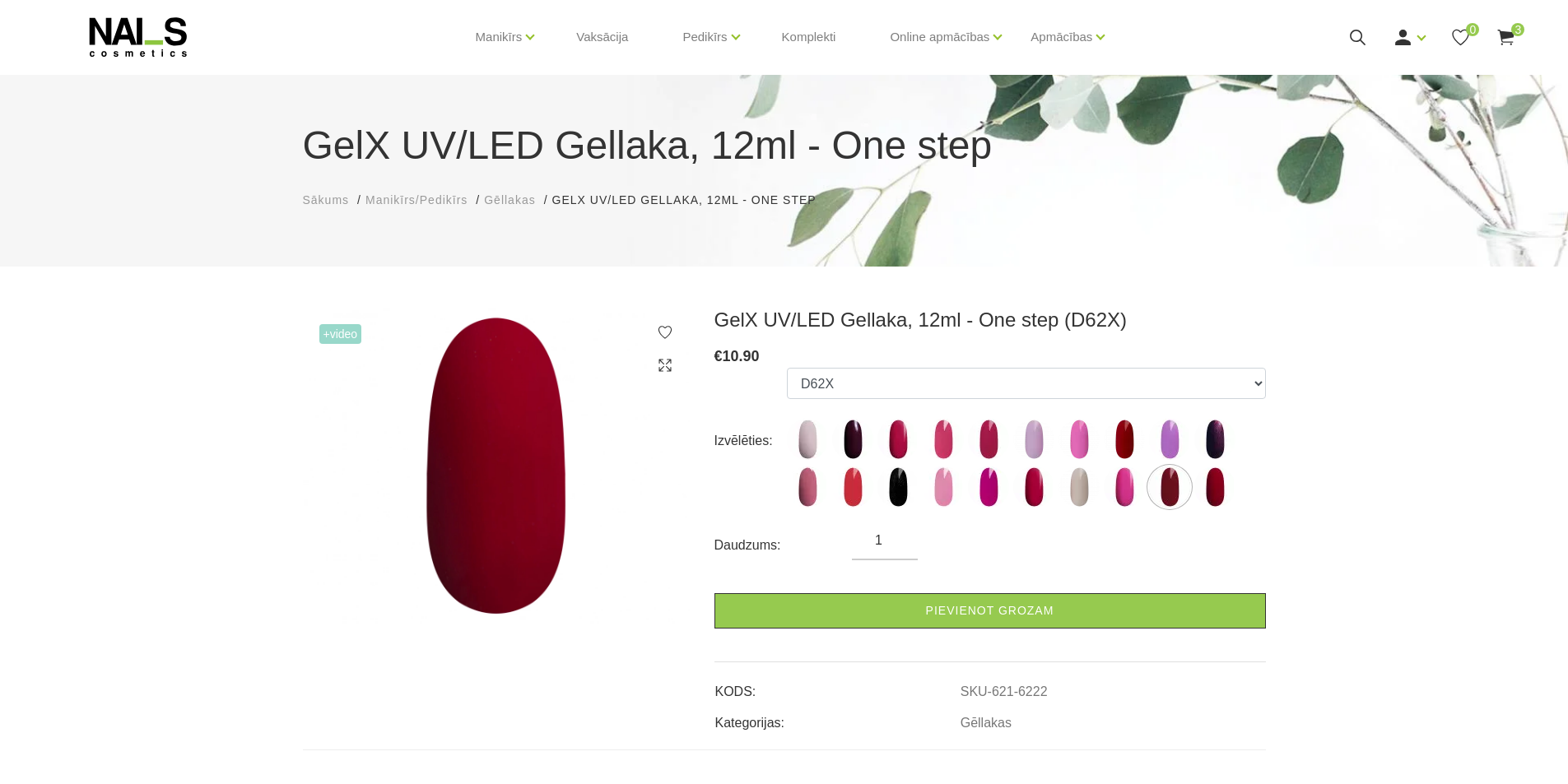
scroll to position [0, 0]
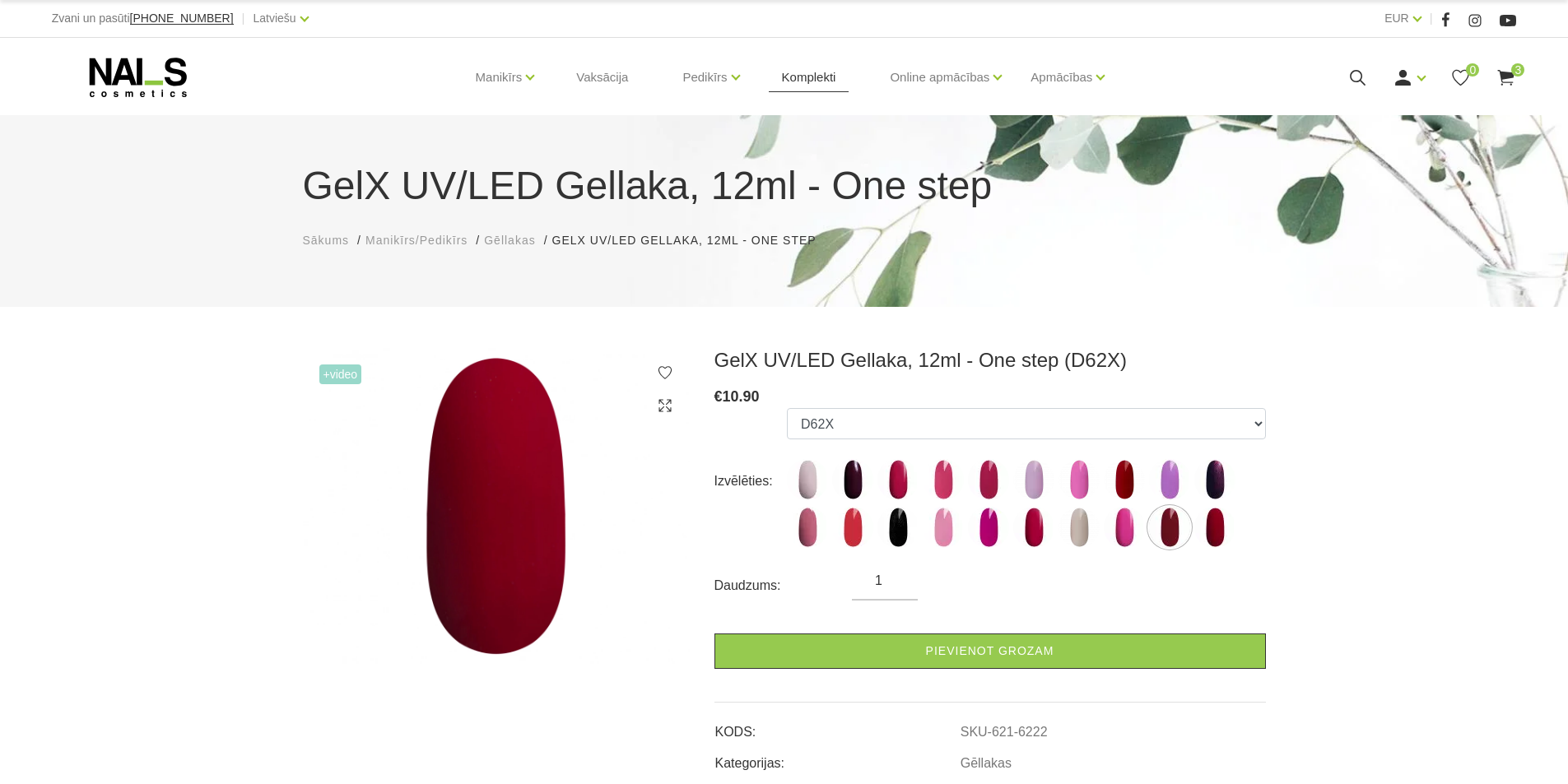
click at [792, 80] on link "Komplekti" at bounding box center [808, 77] width 81 height 79
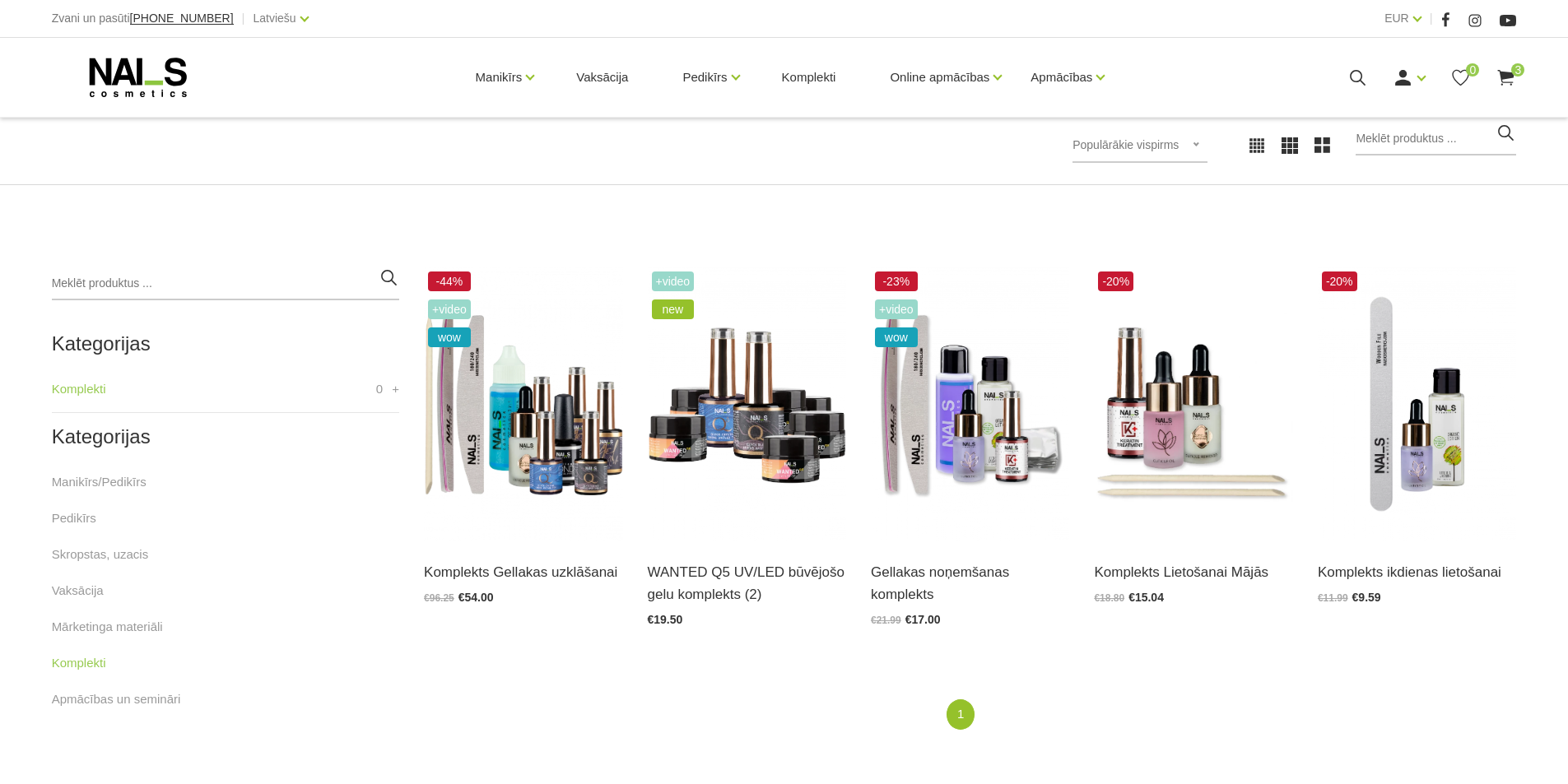
scroll to position [247, 0]
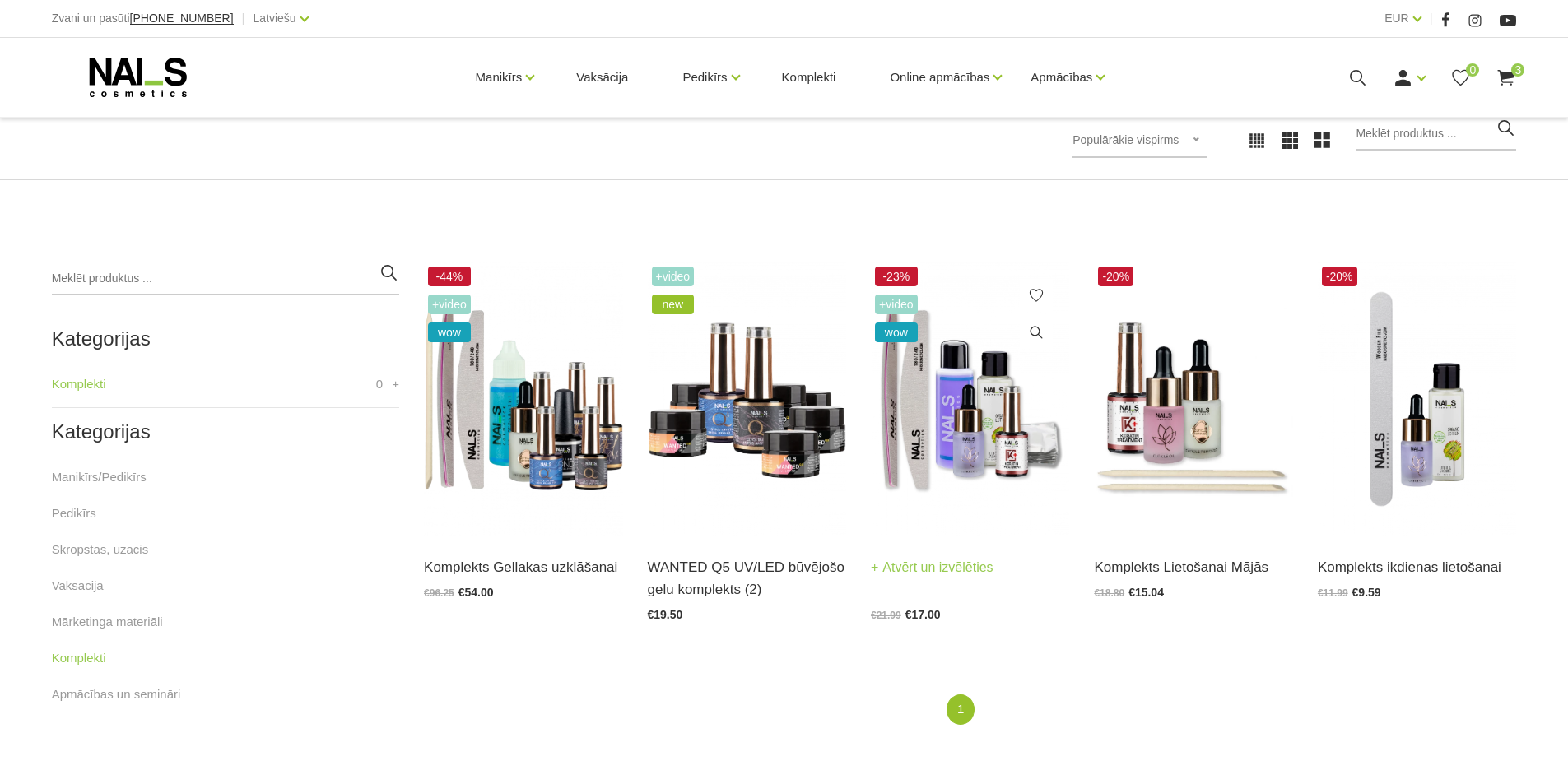
click at [993, 441] on img at bounding box center [969, 399] width 198 height 273
click at [782, 436] on img at bounding box center [747, 399] width 198 height 273
click at [587, 444] on img at bounding box center [522, 399] width 198 height 273
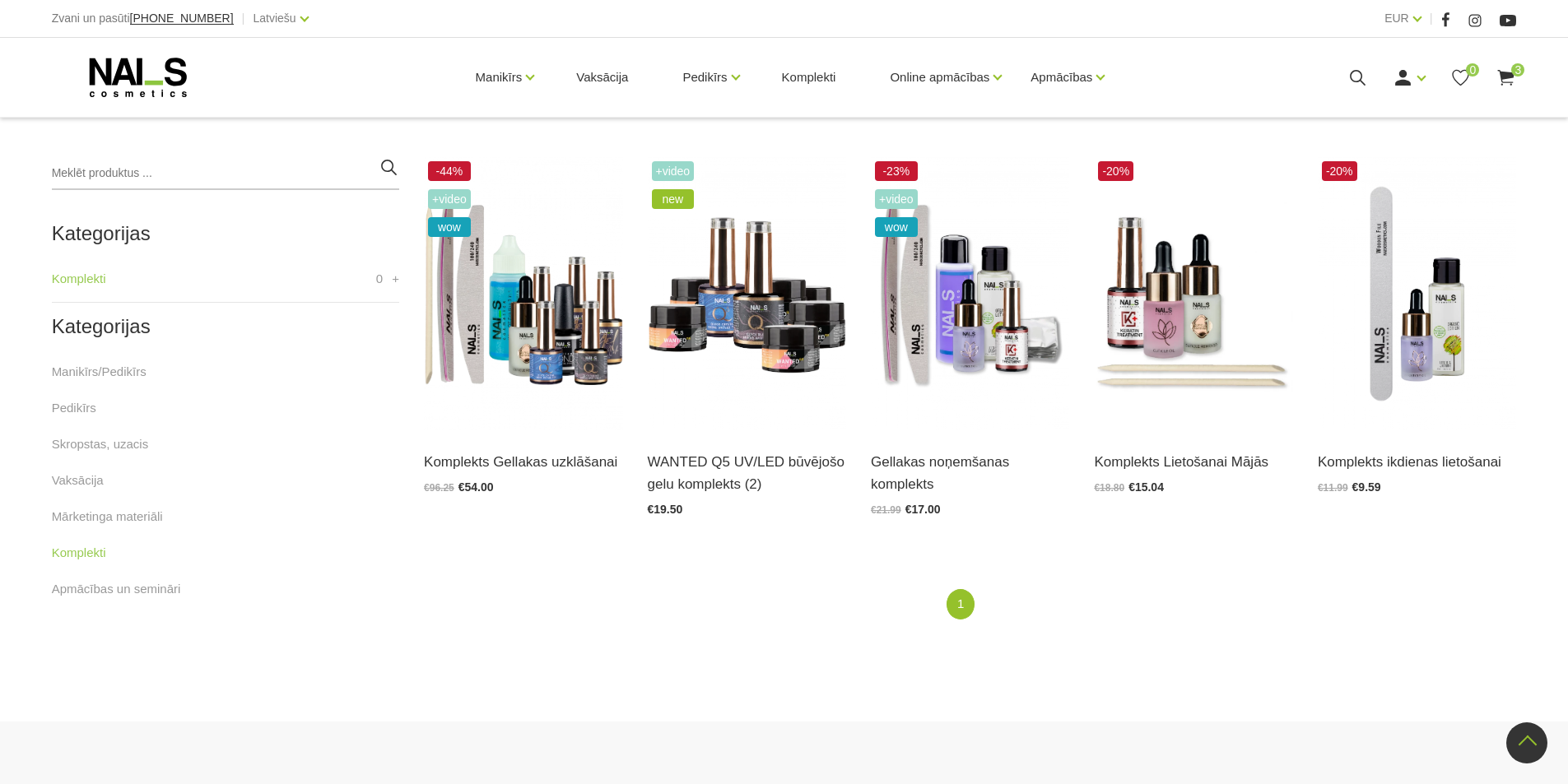
scroll to position [205, 0]
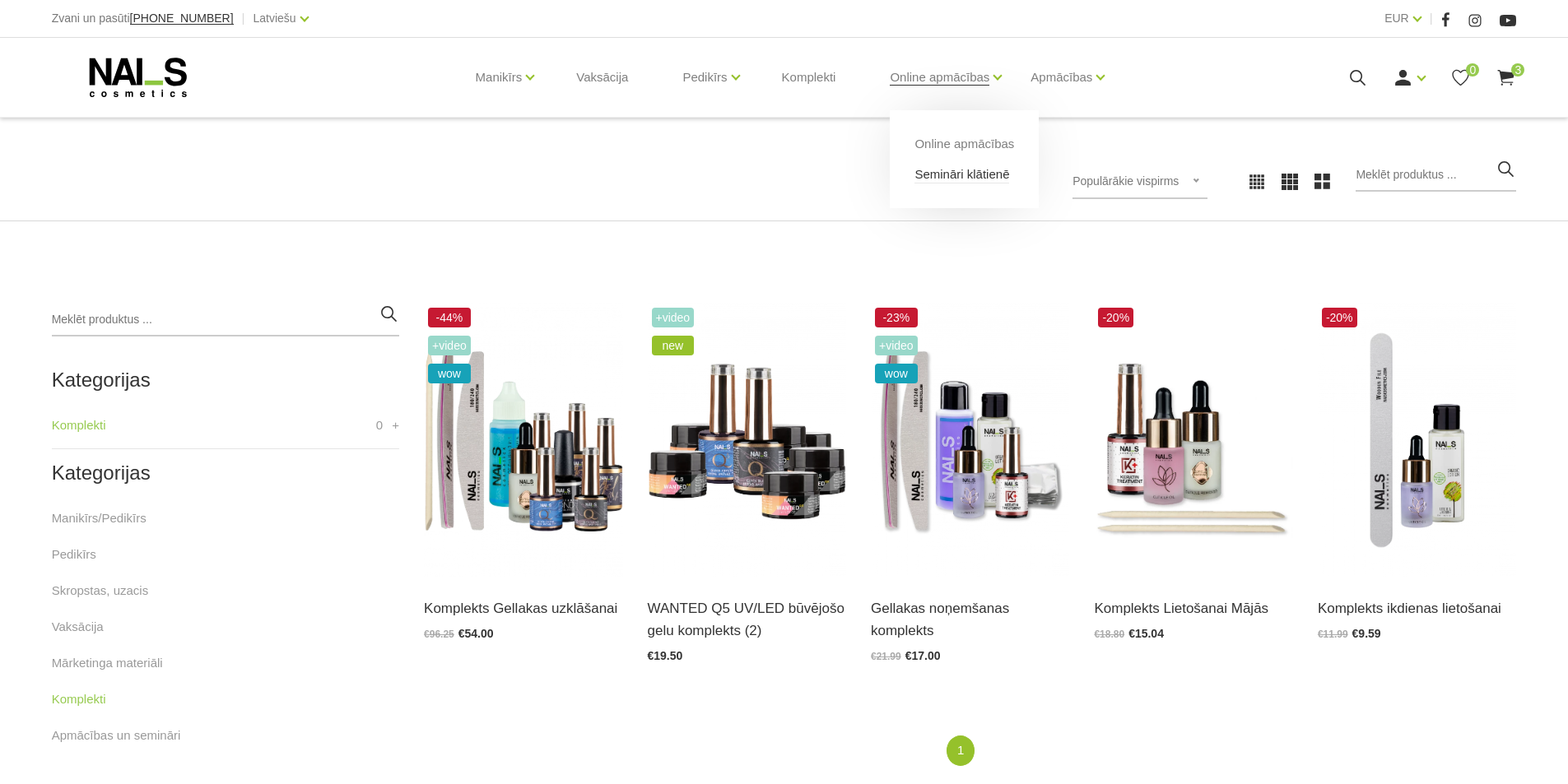
click at [977, 178] on link "Semināri klātienē" at bounding box center [962, 174] width 95 height 18
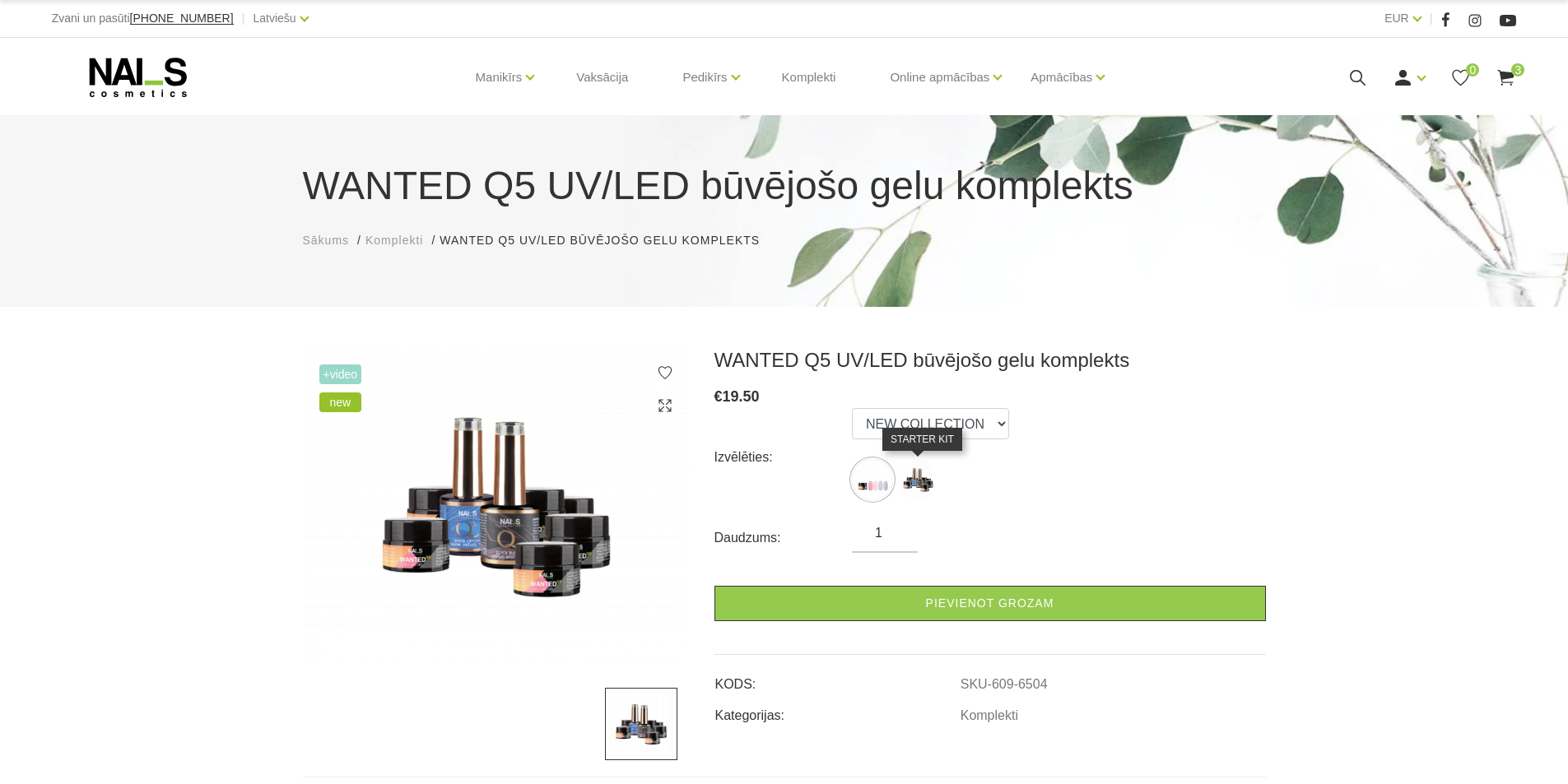
click at [922, 472] on img at bounding box center [917, 479] width 41 height 41
select select "6452"
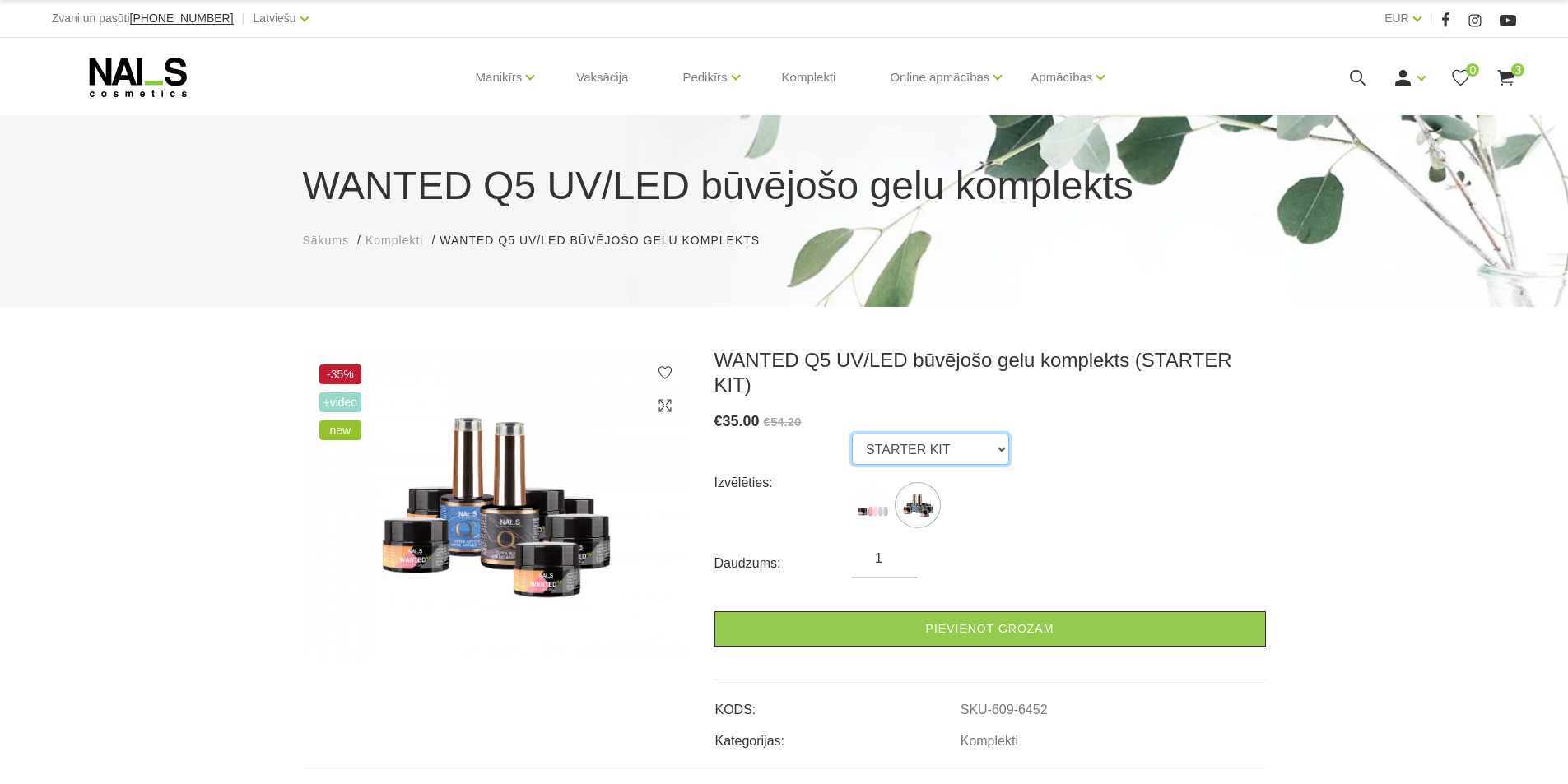
click at [930, 434] on select "NEW COLLECTION STARTER KIT" at bounding box center [930, 449] width 157 height 31
click at [1143, 434] on div "Izvēlēties: NEW COLLECTION STARTER KIT" at bounding box center [990, 483] width 551 height 98
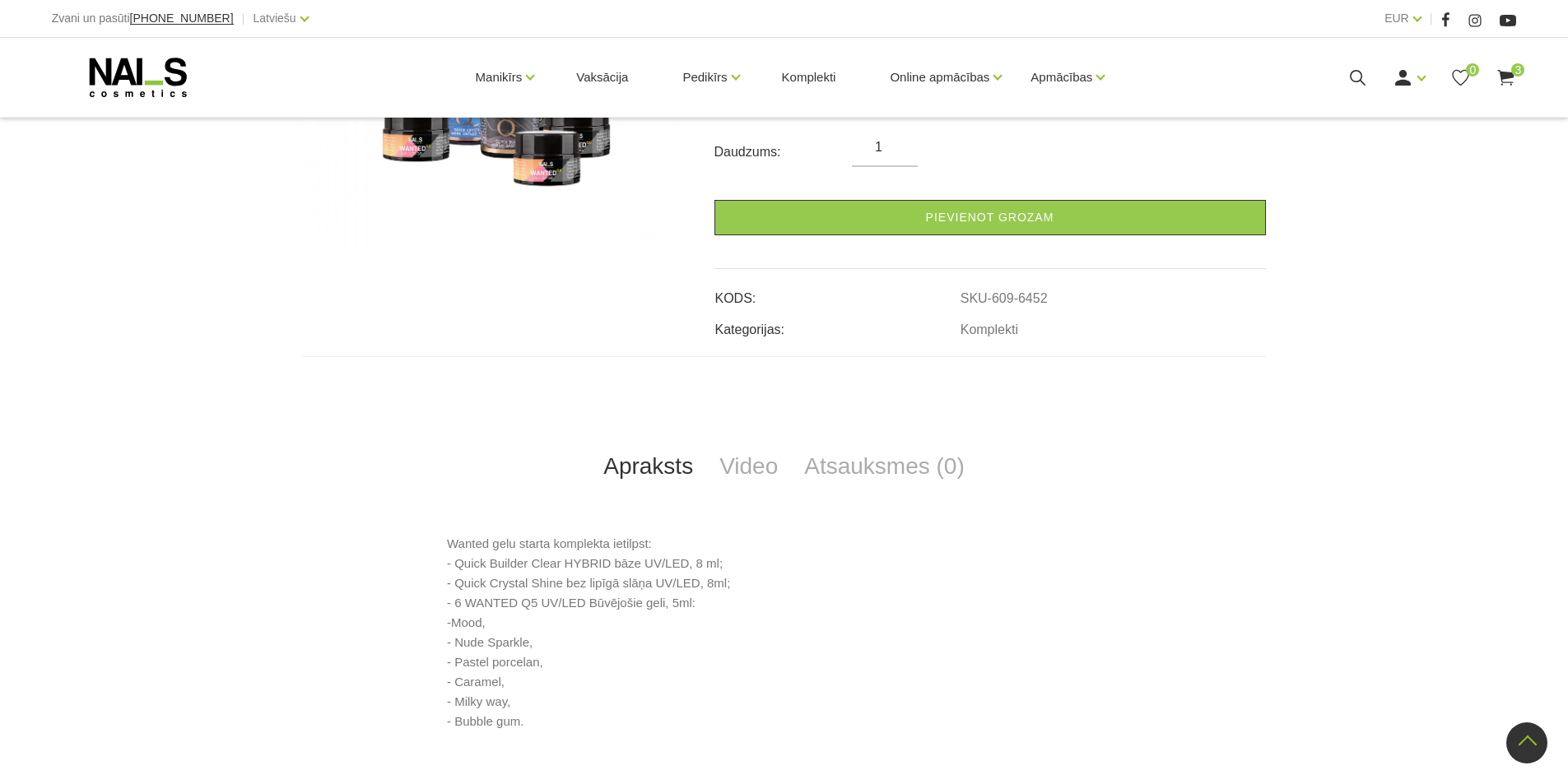
scroll to position [165, 0]
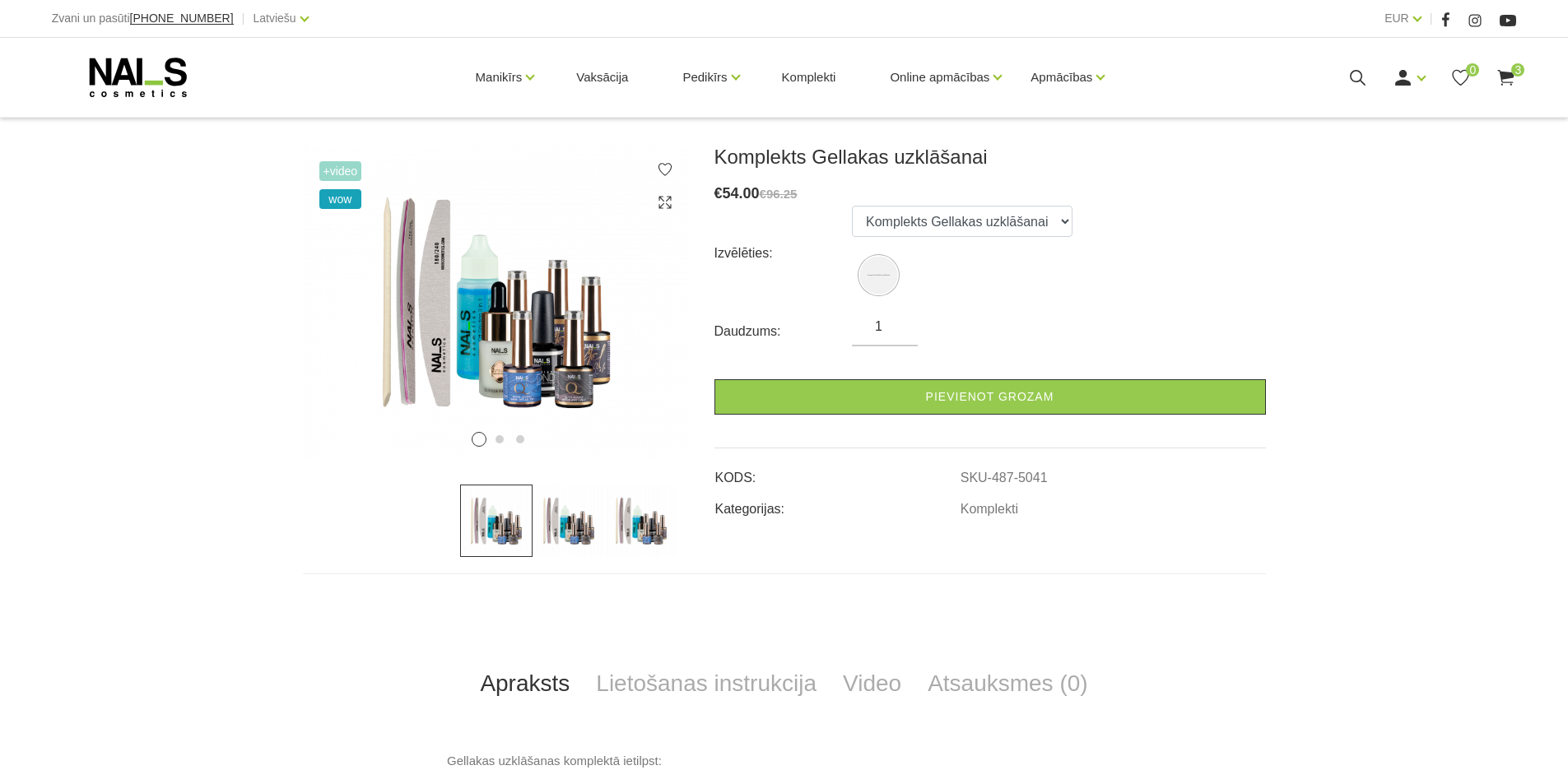
scroll to position [247, 0]
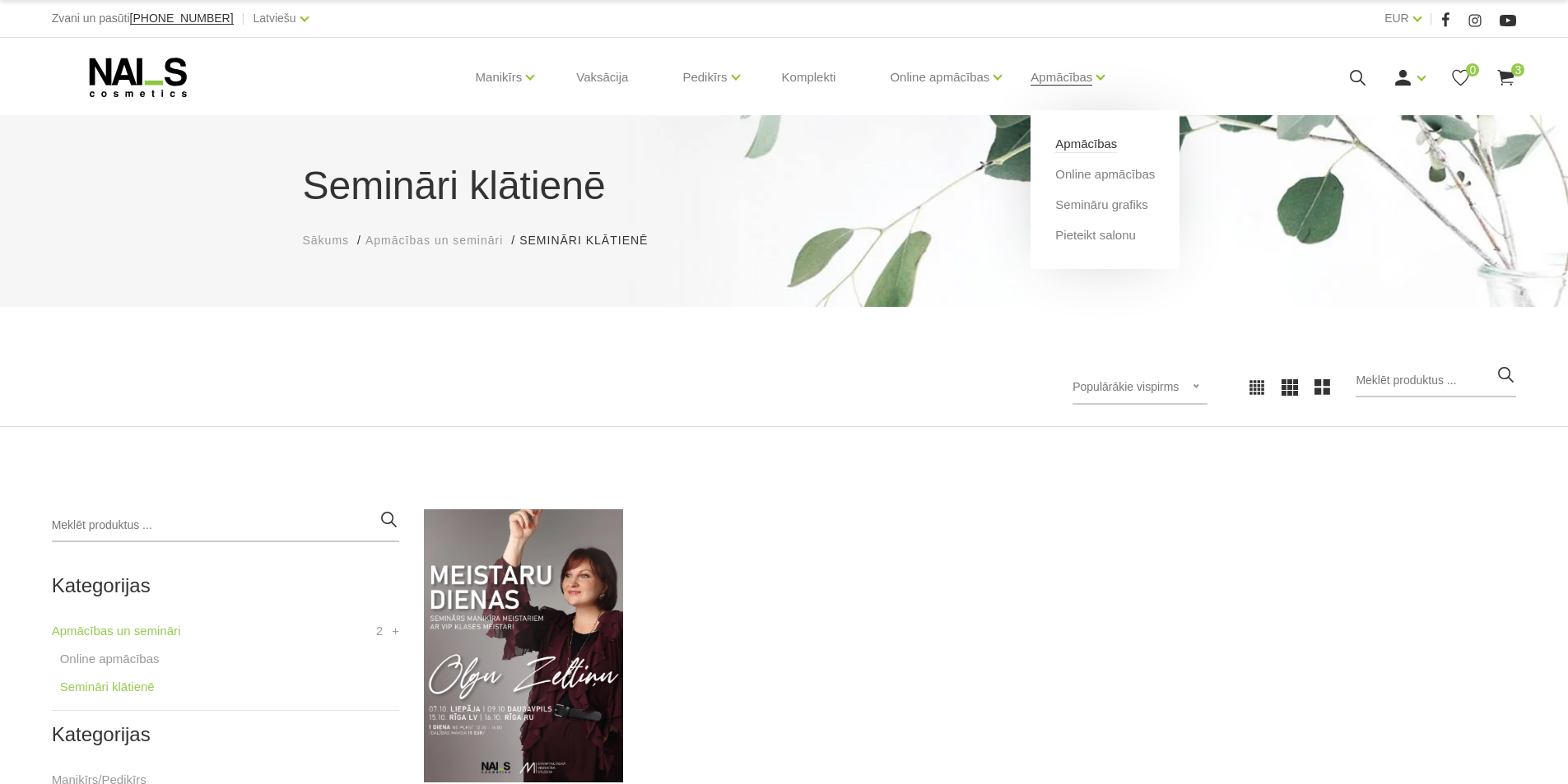
click at [1101, 149] on link "Apmācības" at bounding box center [1086, 143] width 62 height 18
